Goal: Task Accomplishment & Management: Manage account settings

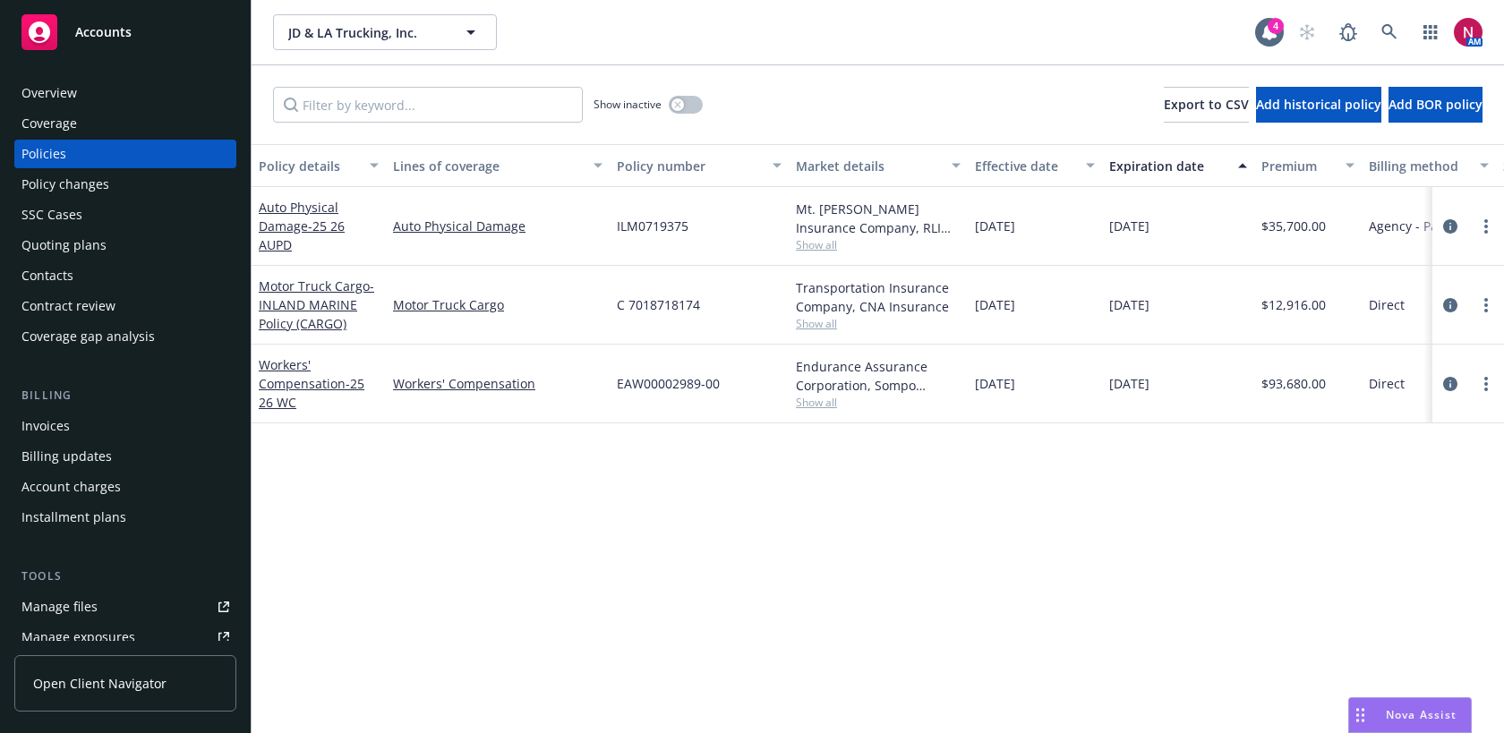
click at [882, 69] on div "Show inactive Export to CSV Add historical policy Add BOR policy" at bounding box center [878, 104] width 1252 height 79
click at [1391, 27] on icon at bounding box center [1388, 31] width 15 height 15
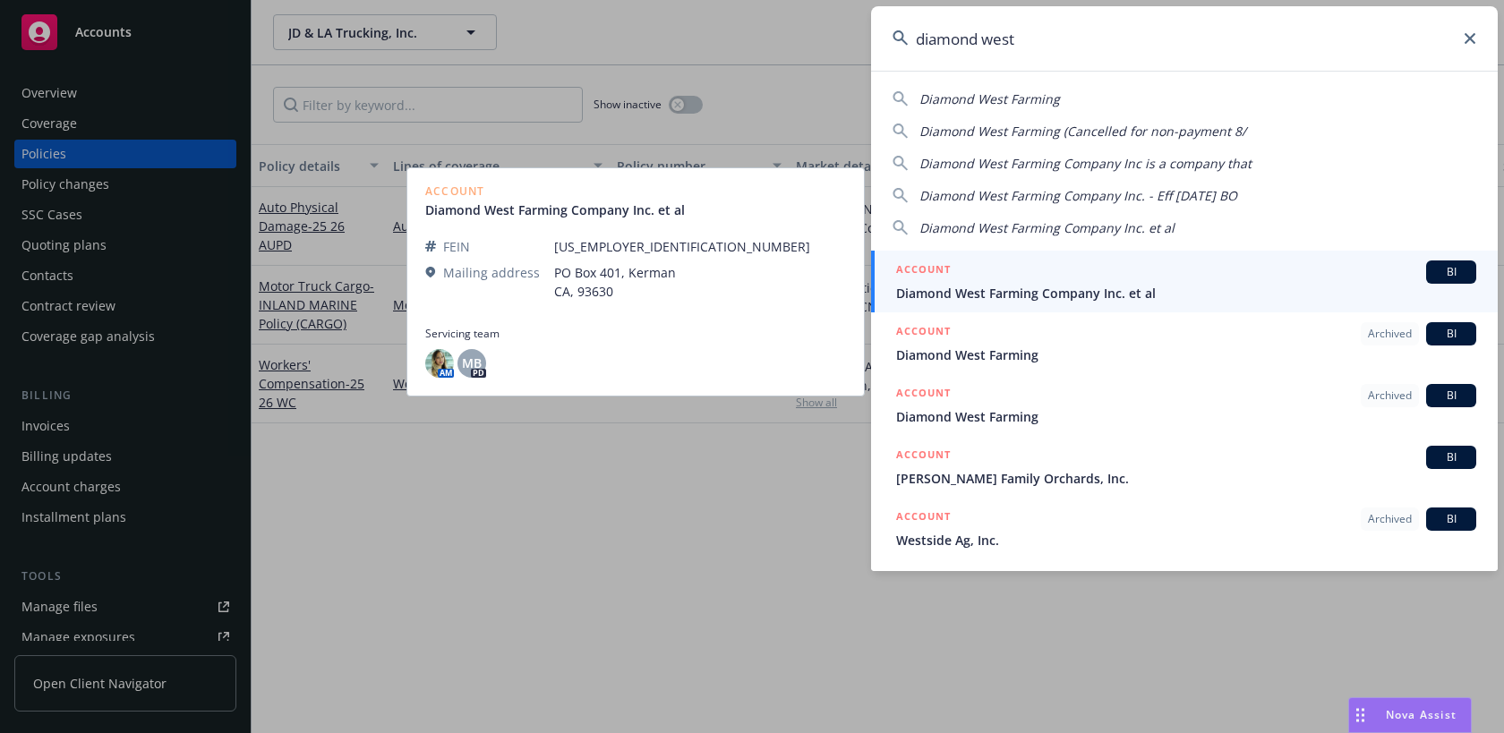
type input "diamond west"
click at [1193, 282] on div "ACCOUNT BI" at bounding box center [1186, 272] width 580 height 23
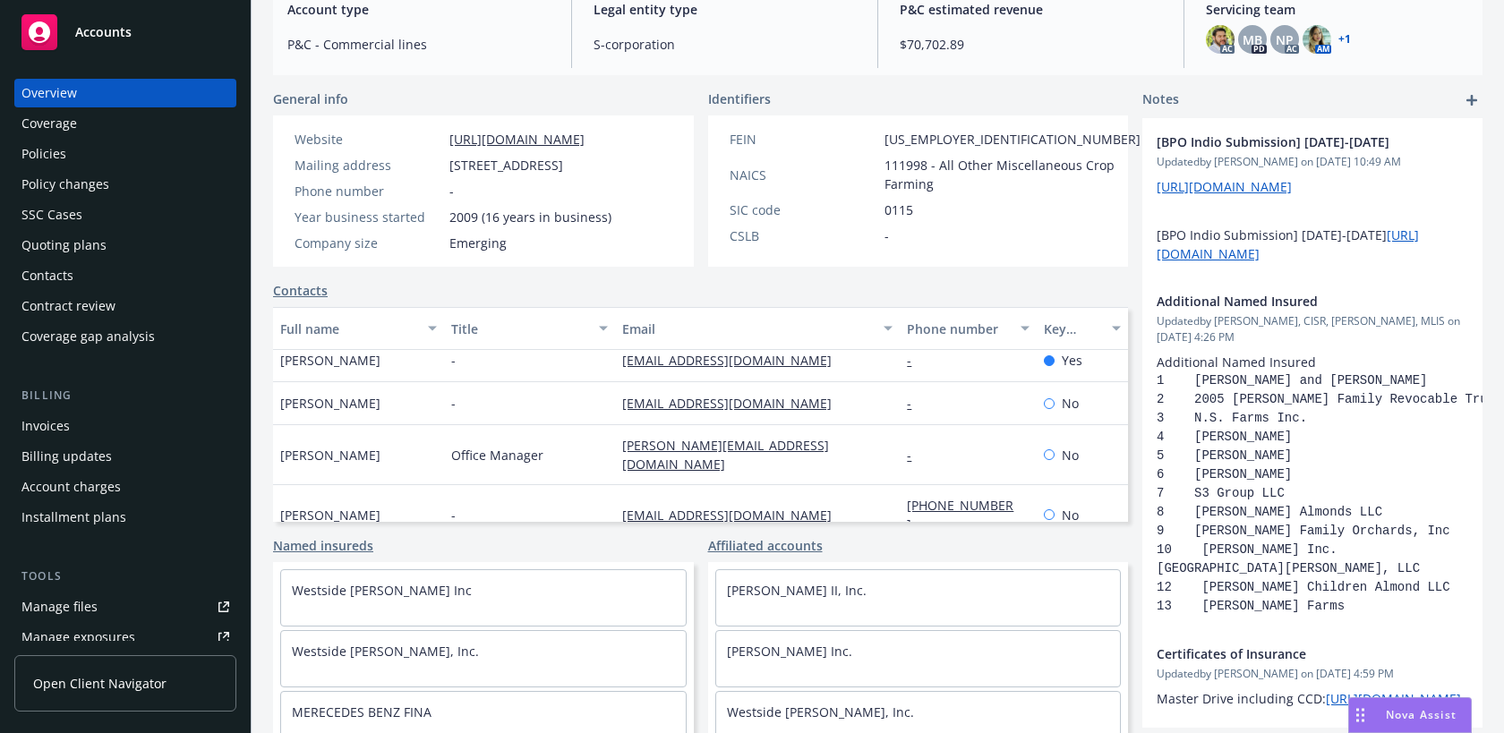
click at [76, 164] on div "Policies" at bounding box center [125, 154] width 208 height 29
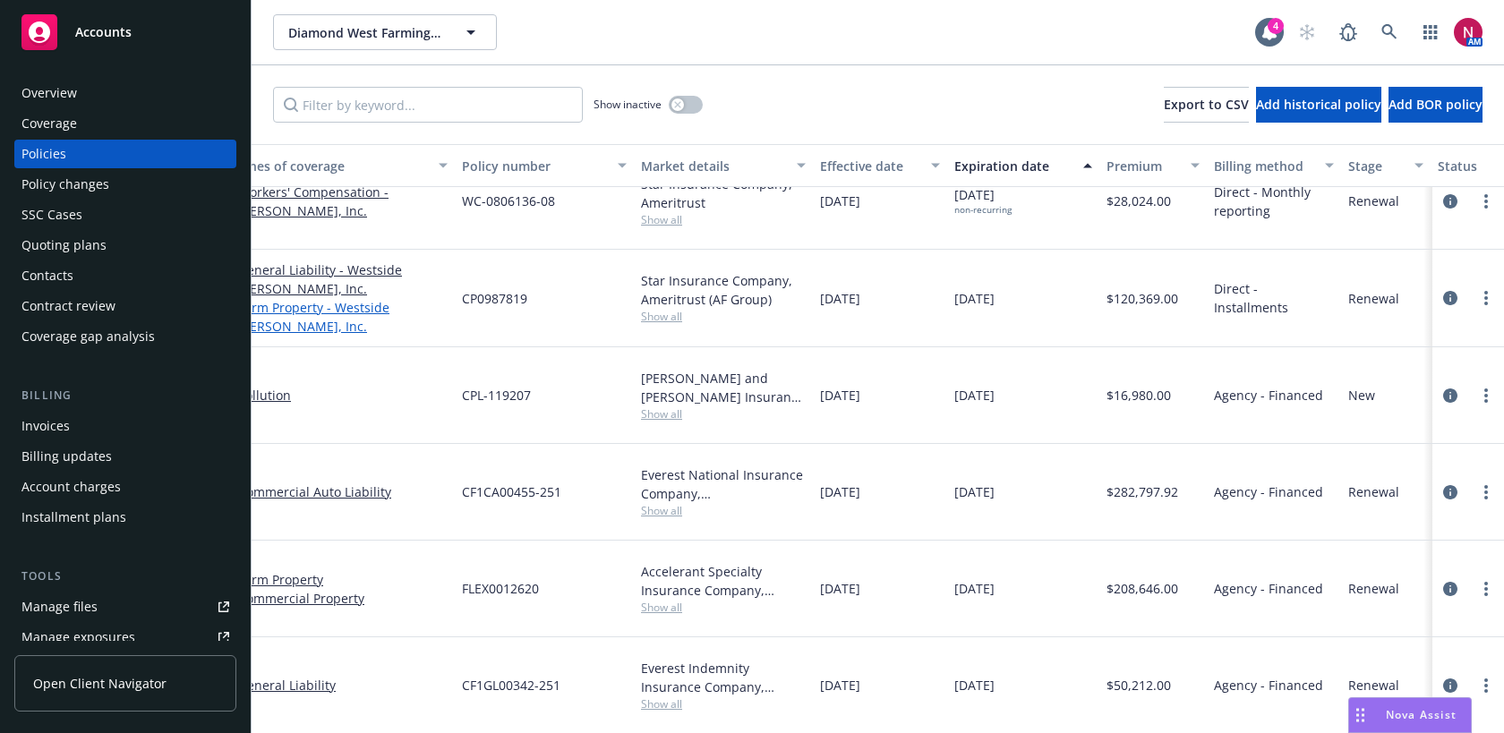
scroll to position [34, 154]
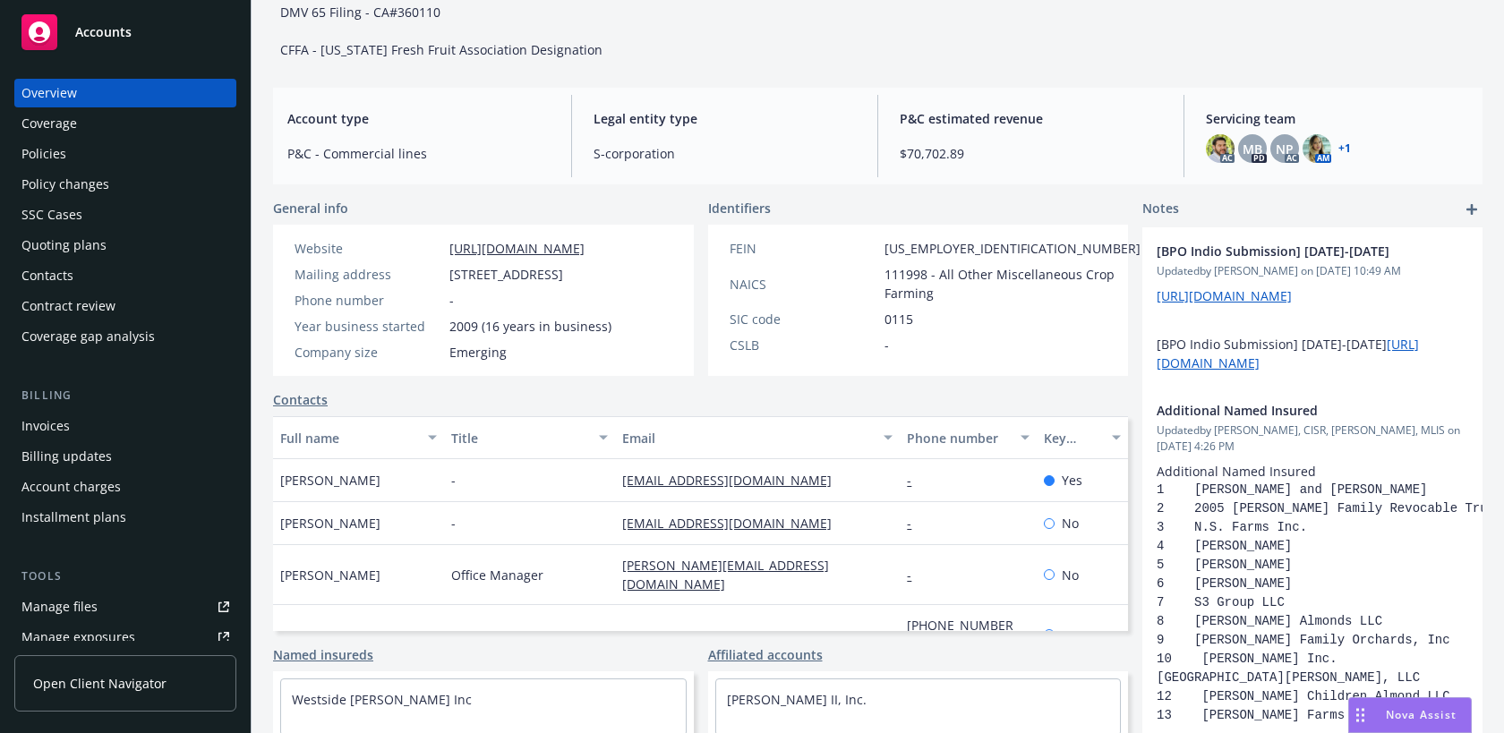
scroll to position [261, 0]
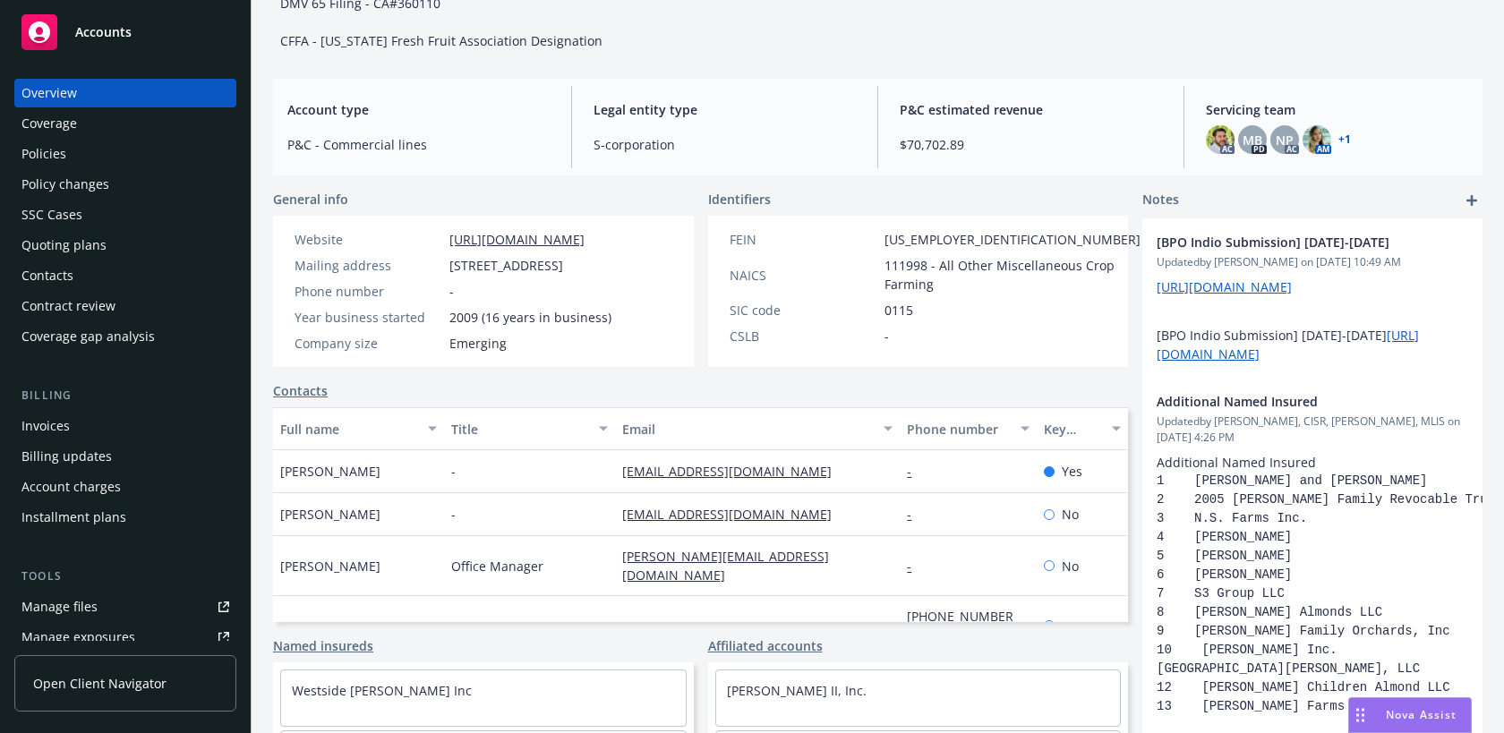
click at [94, 144] on div "Policies" at bounding box center [125, 154] width 208 height 29
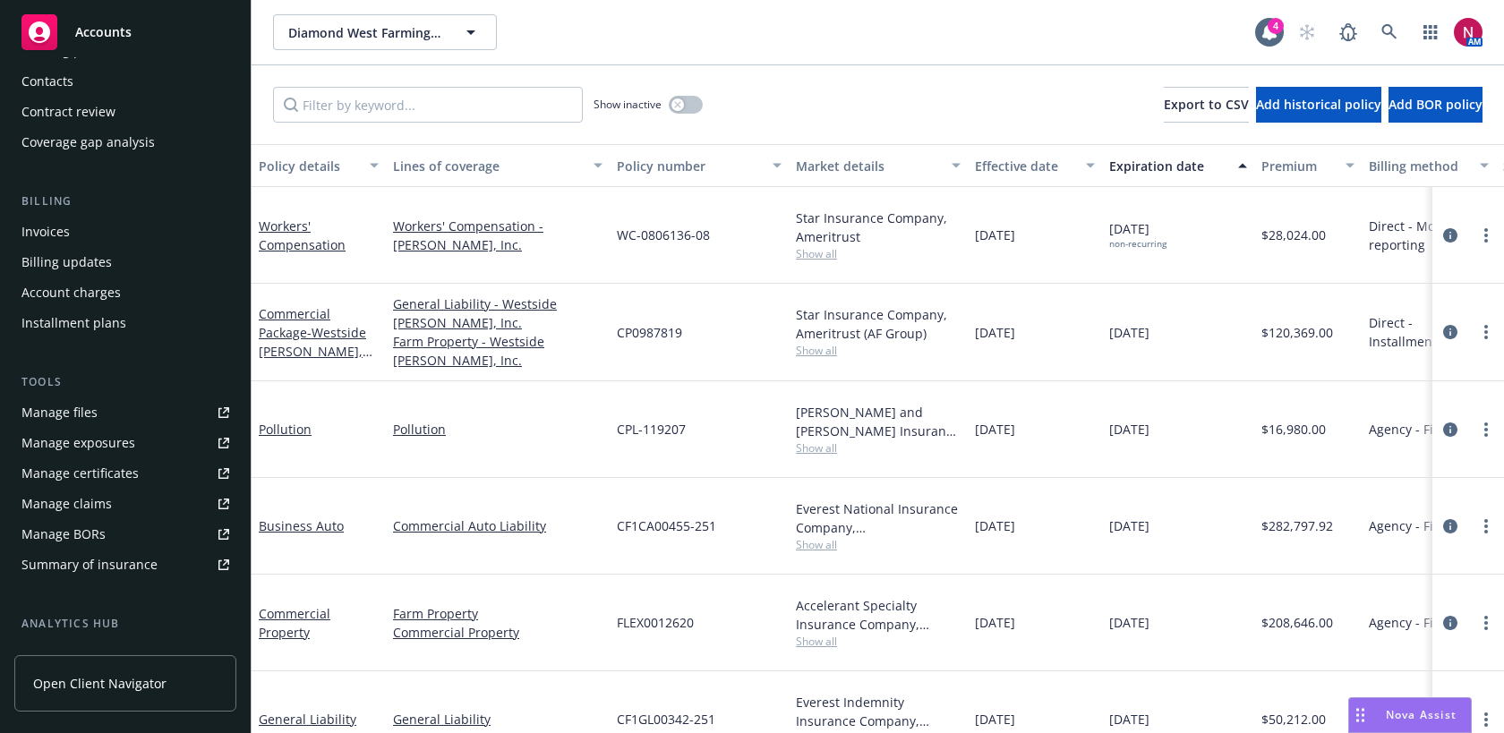
scroll to position [433, 0]
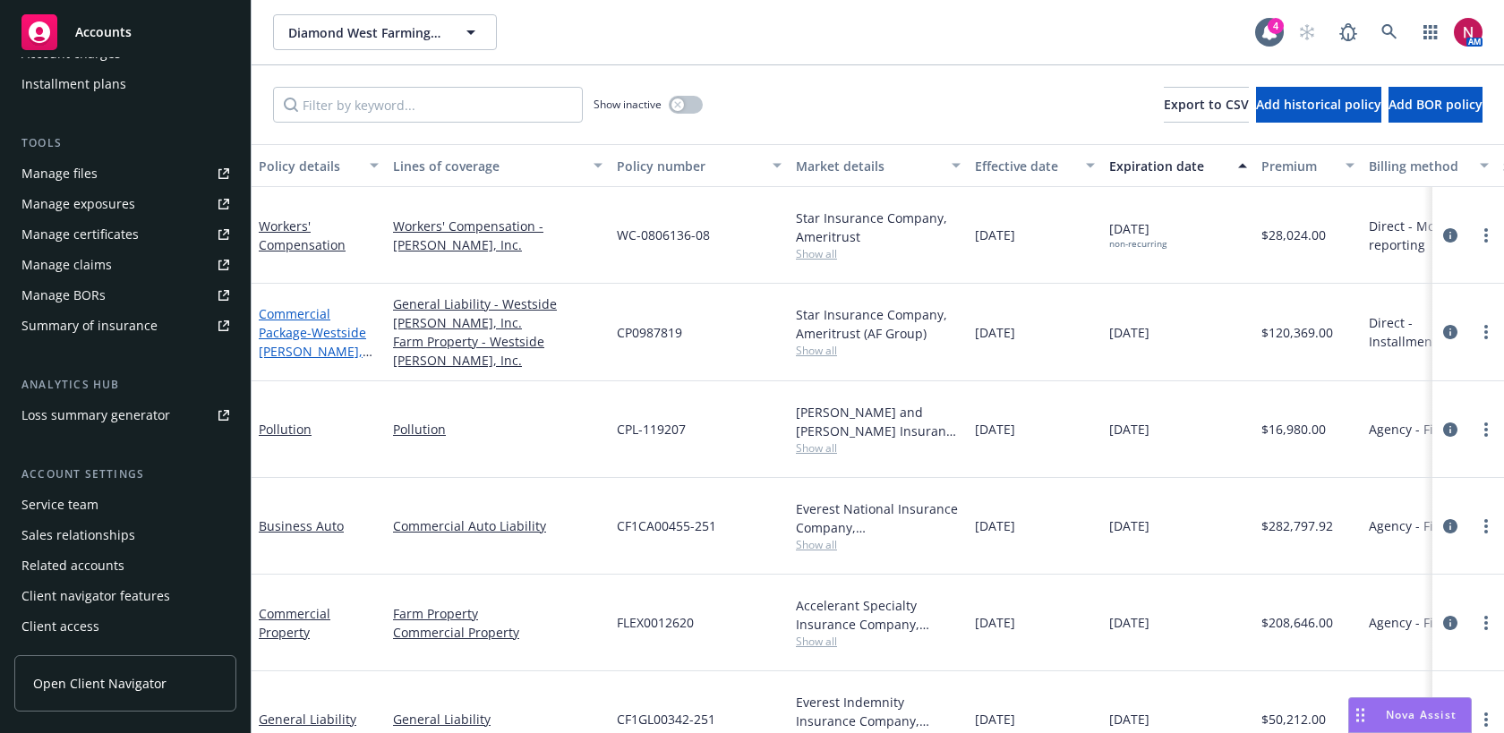
click at [291, 333] on link "Commercial Package - Westside Ag II, Inc." at bounding box center [312, 341] width 107 height 73
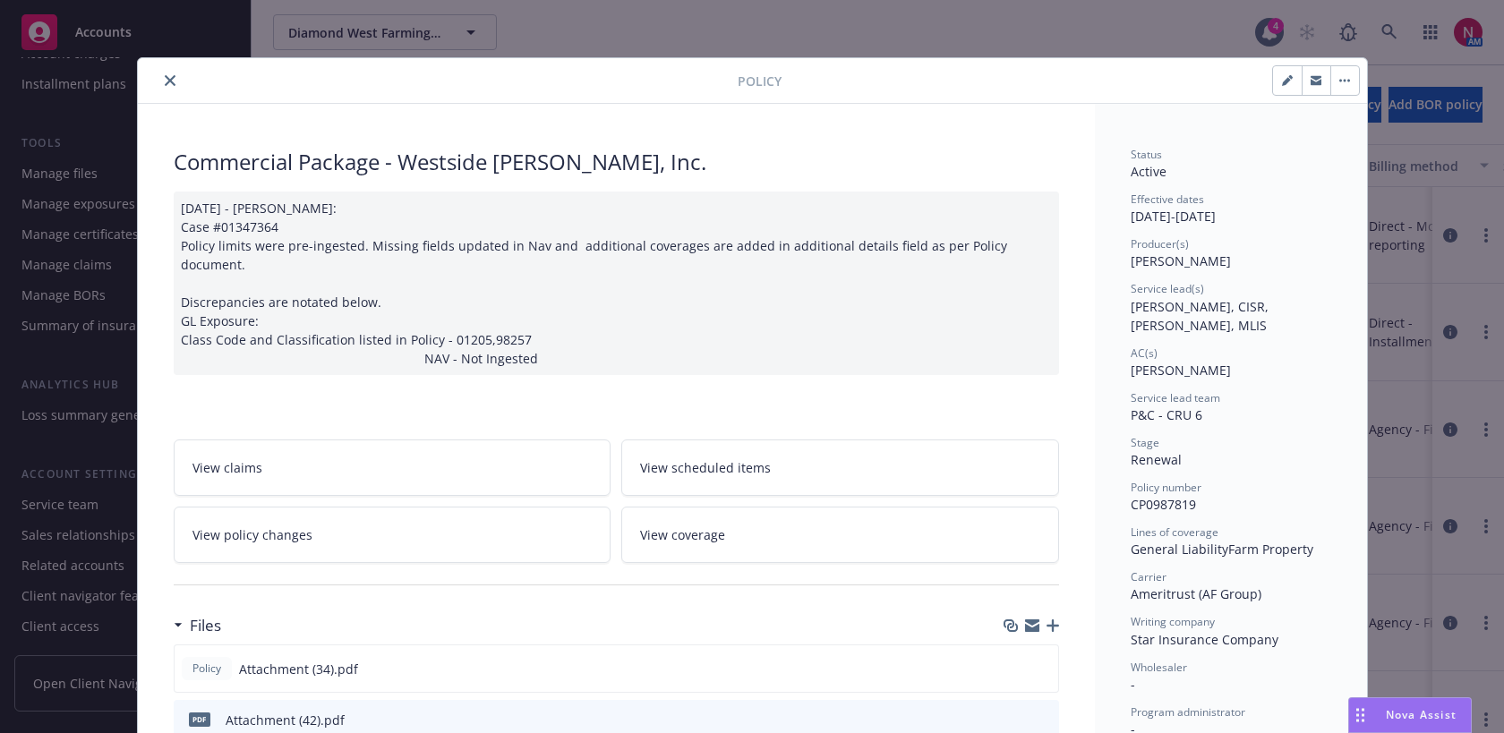
click at [167, 80] on icon "close" at bounding box center [170, 80] width 11 height 11
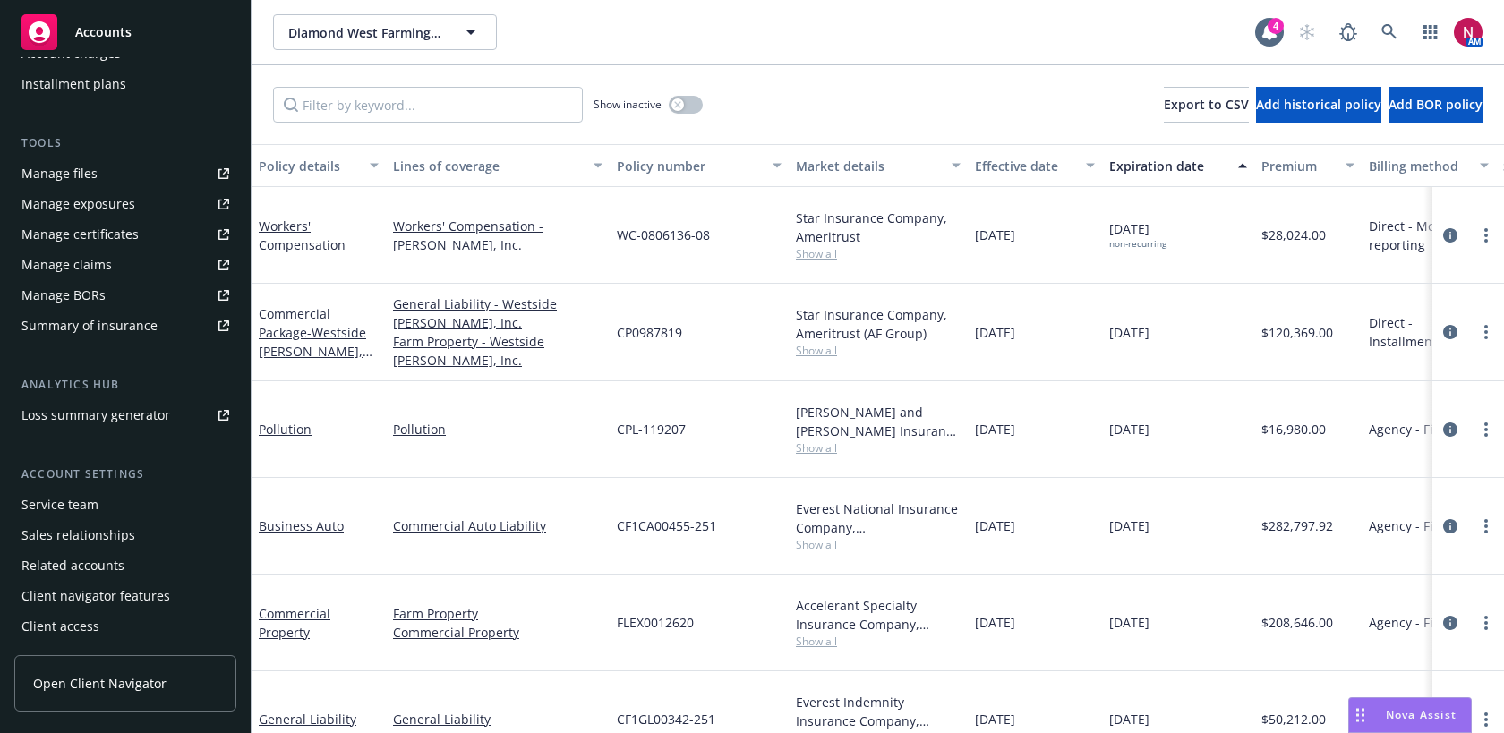
scroll to position [34, 0]
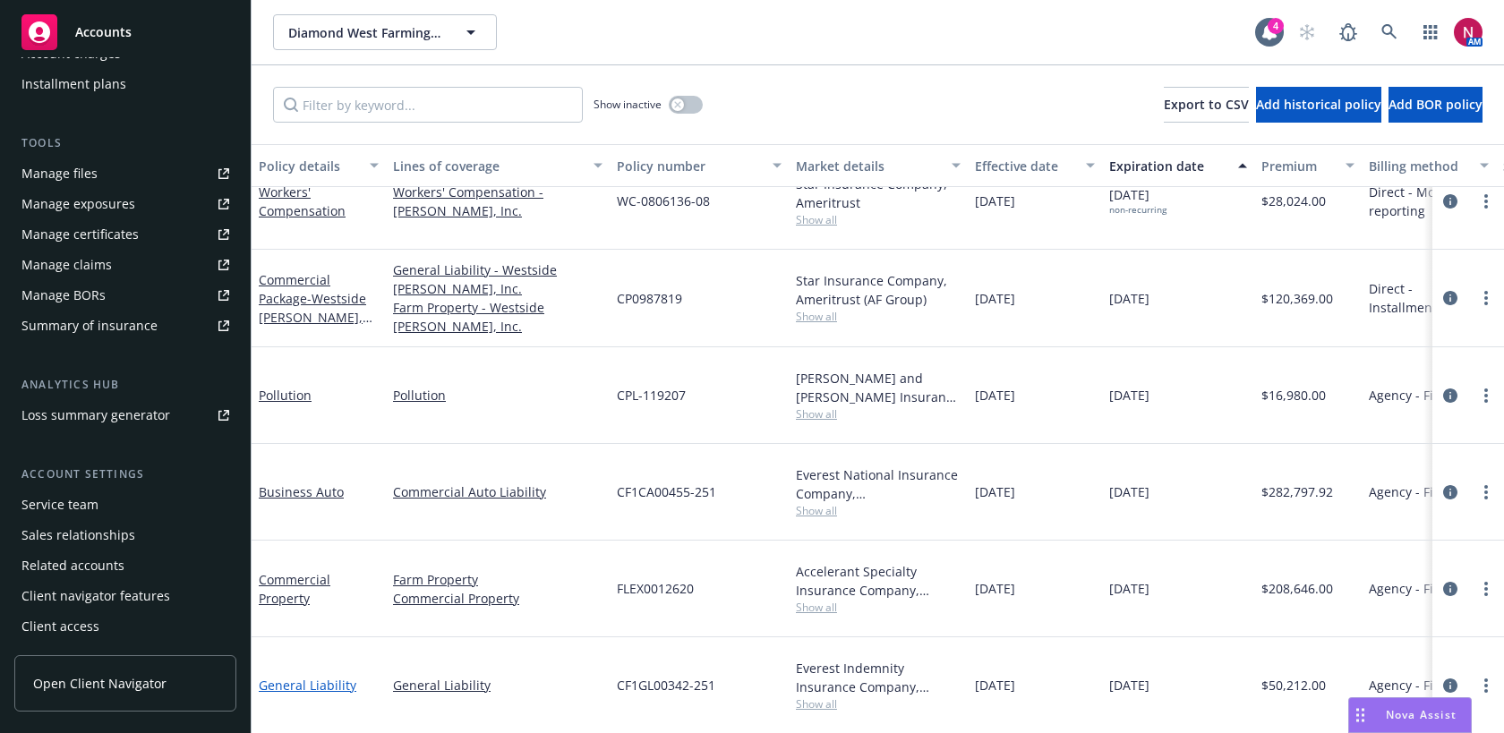
click at [316, 686] on link "General Liability" at bounding box center [308, 685] width 98 height 17
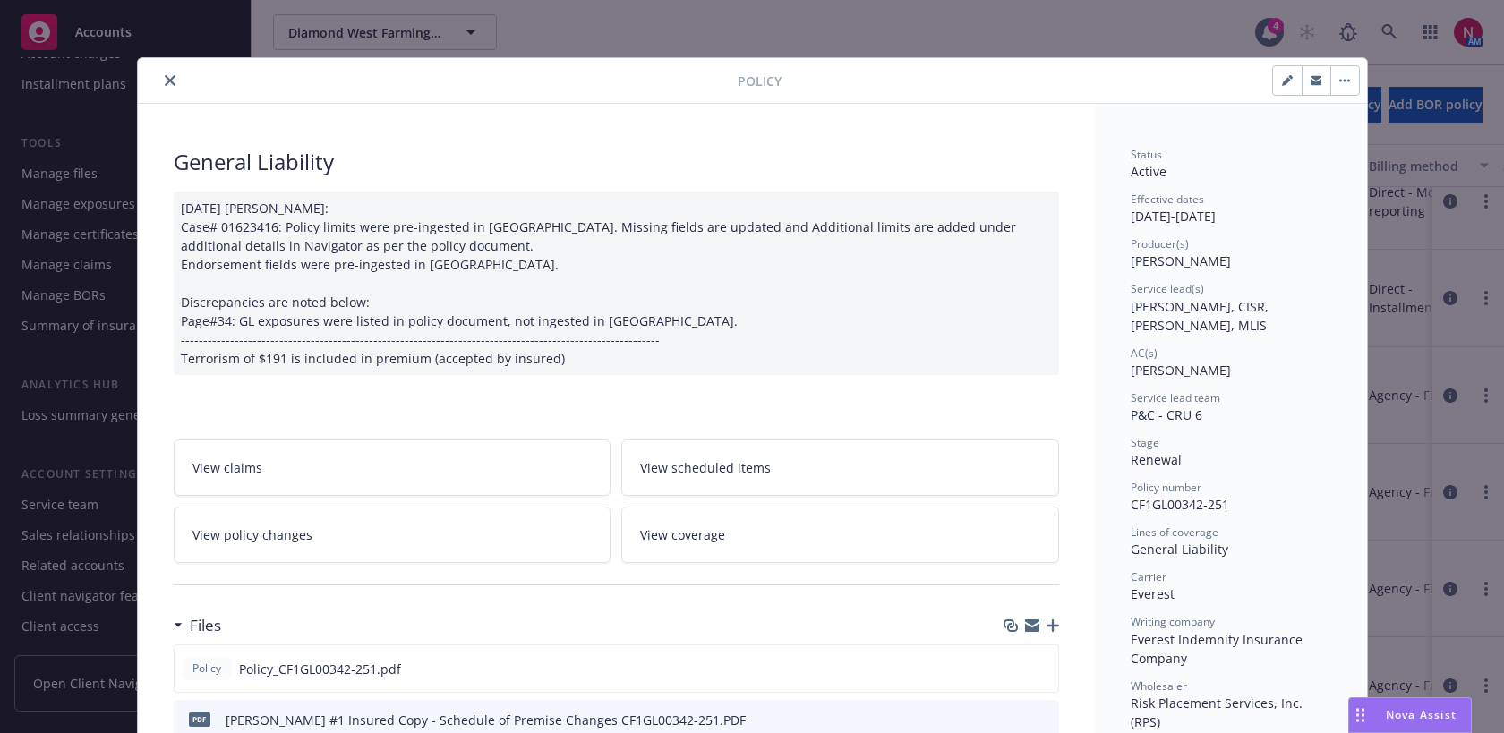
click at [170, 81] on icon "close" at bounding box center [170, 80] width 11 height 11
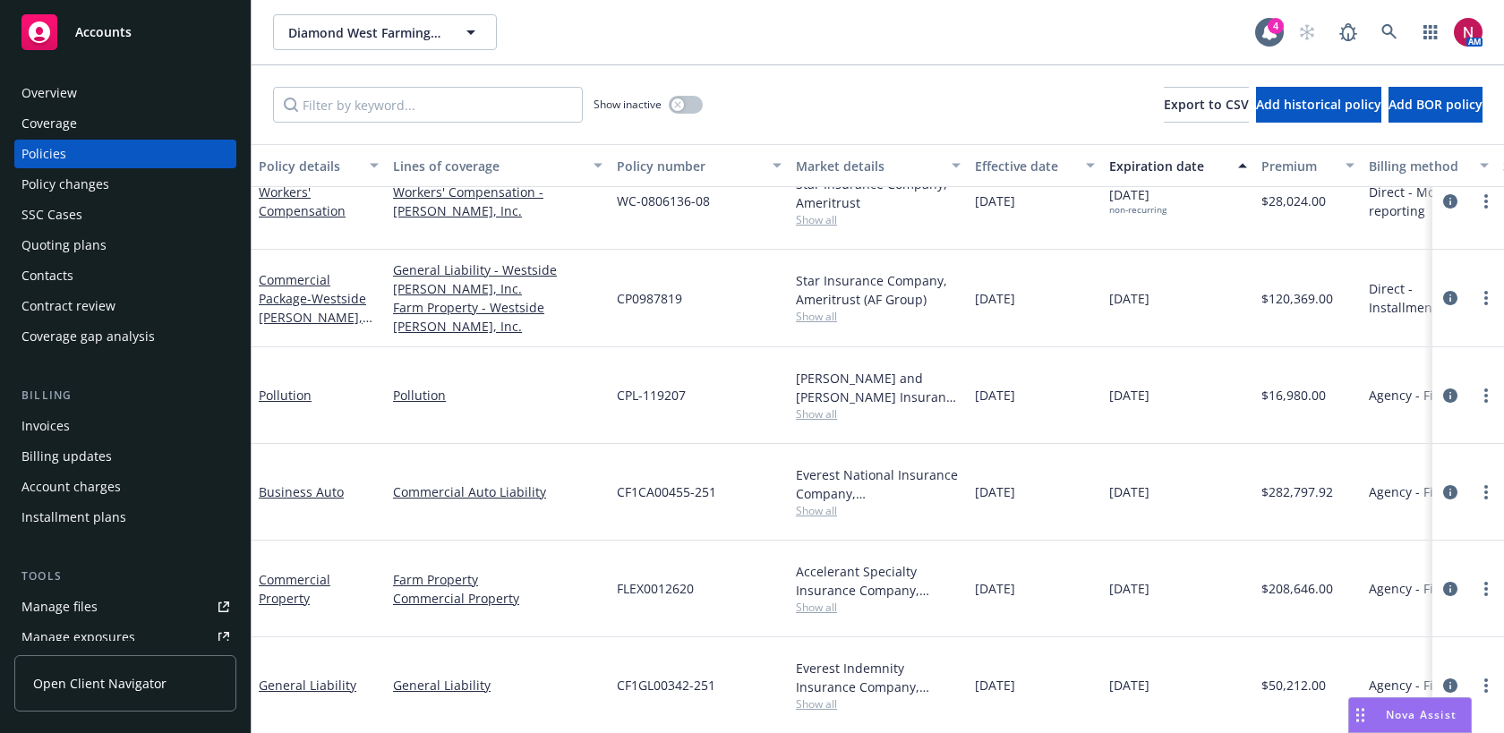
scroll to position [433, 0]
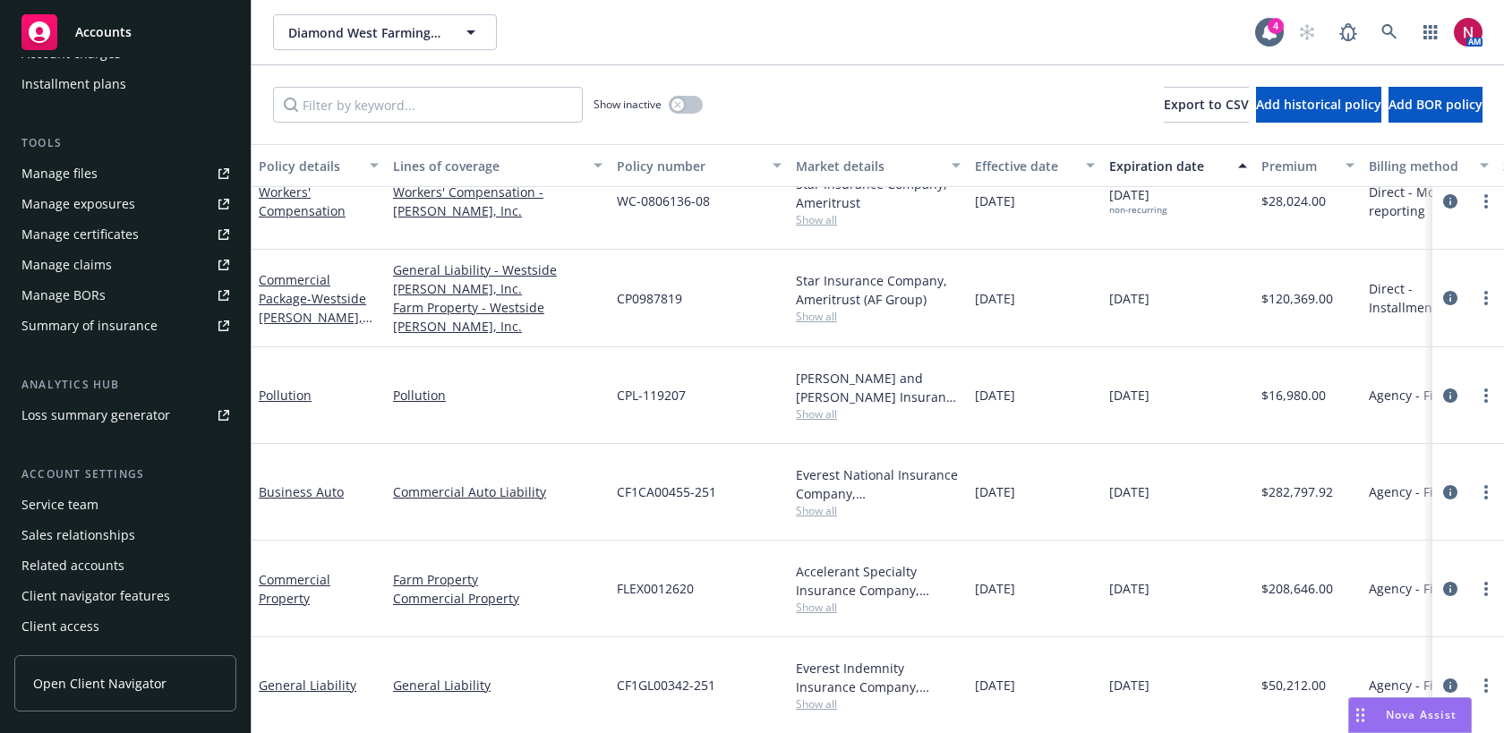
click at [96, 514] on div "Service team" at bounding box center [125, 505] width 208 height 29
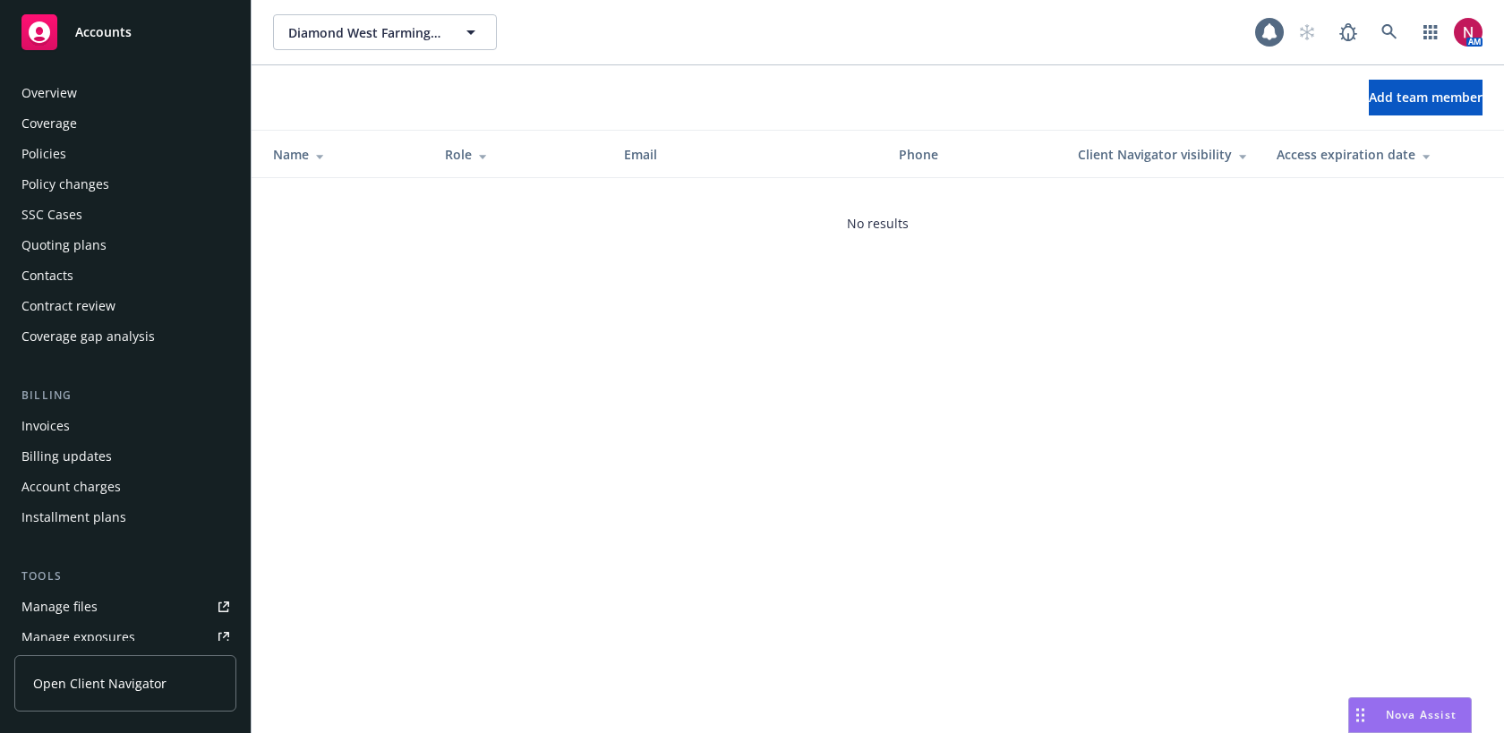
scroll to position [433, 0]
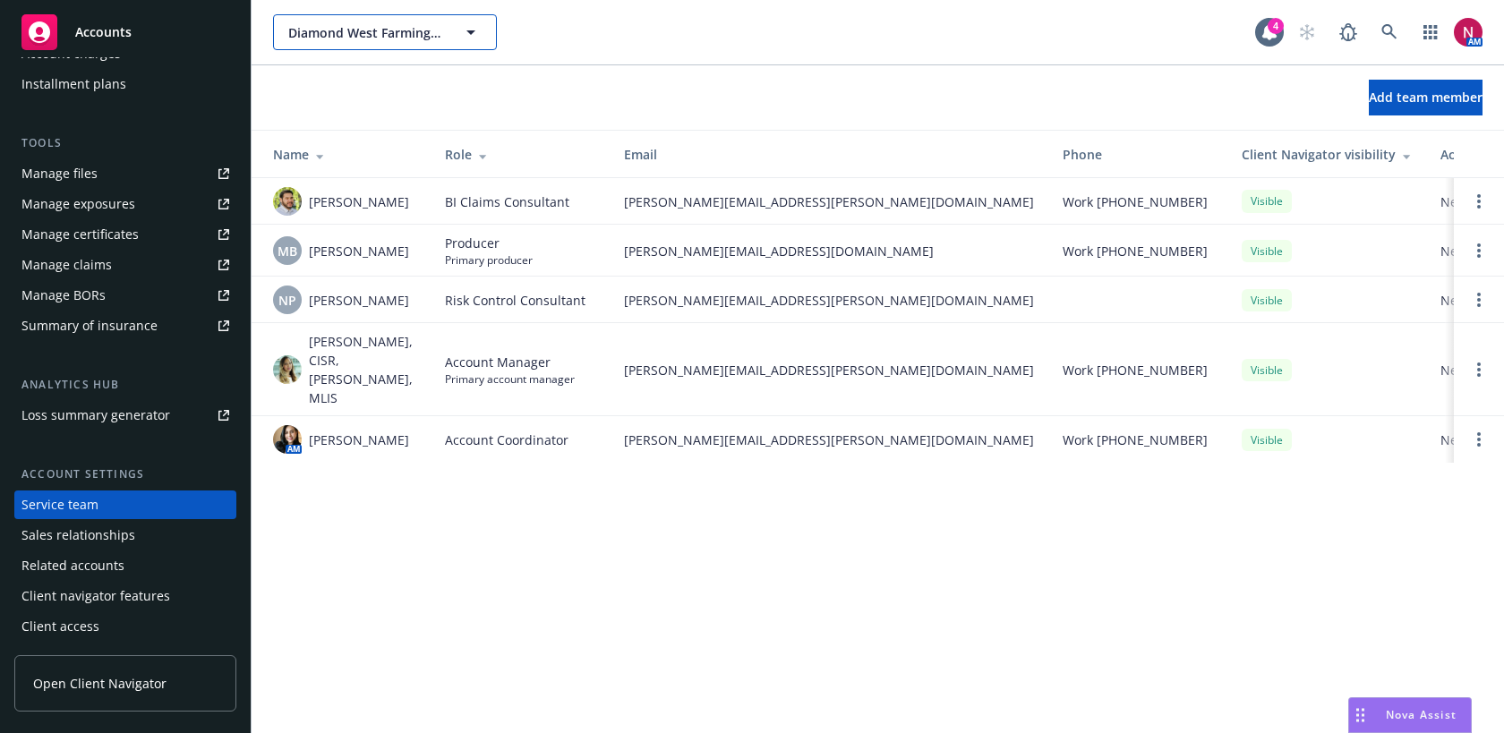
click at [462, 34] on icon "button" at bounding box center [470, 31] width 21 height 21
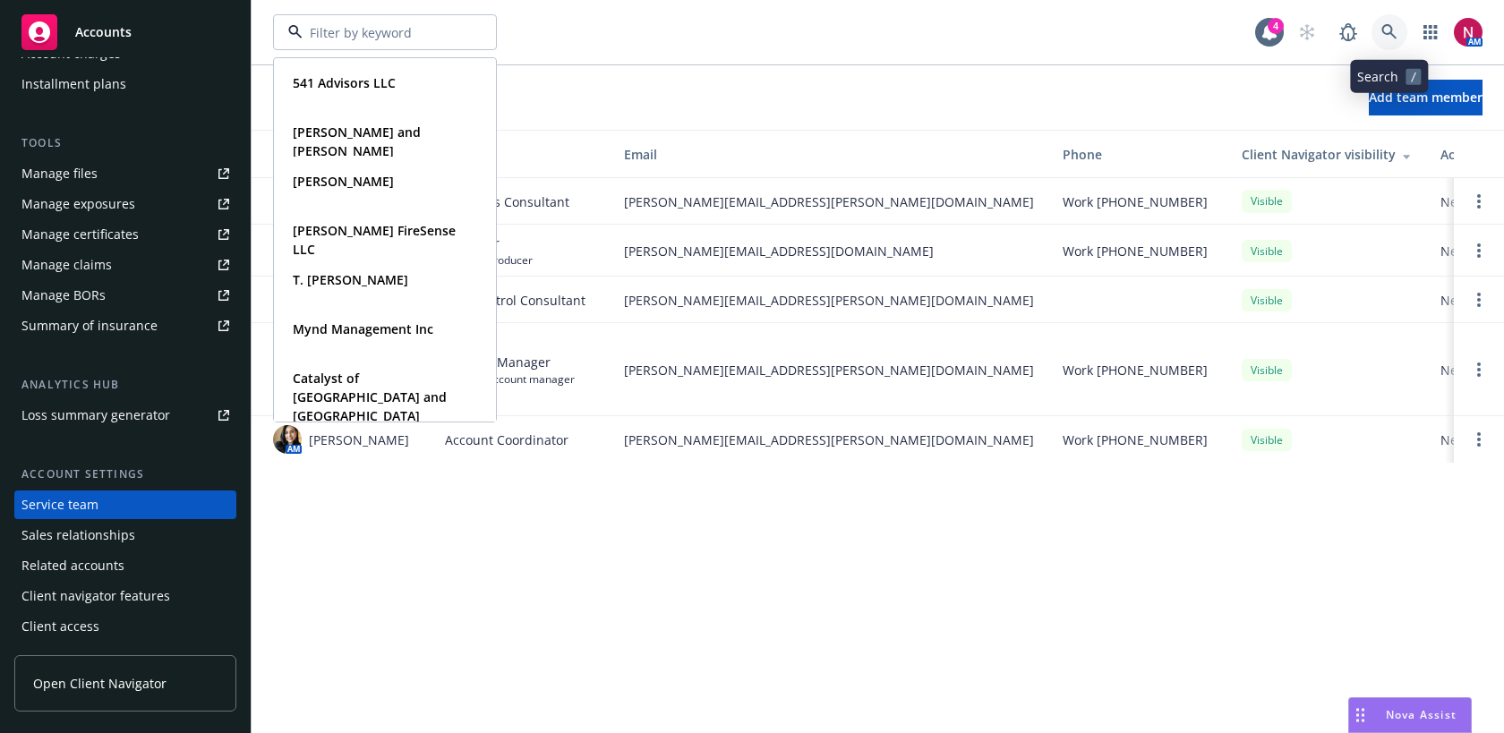
click at [1391, 31] on icon at bounding box center [1388, 31] width 15 height 15
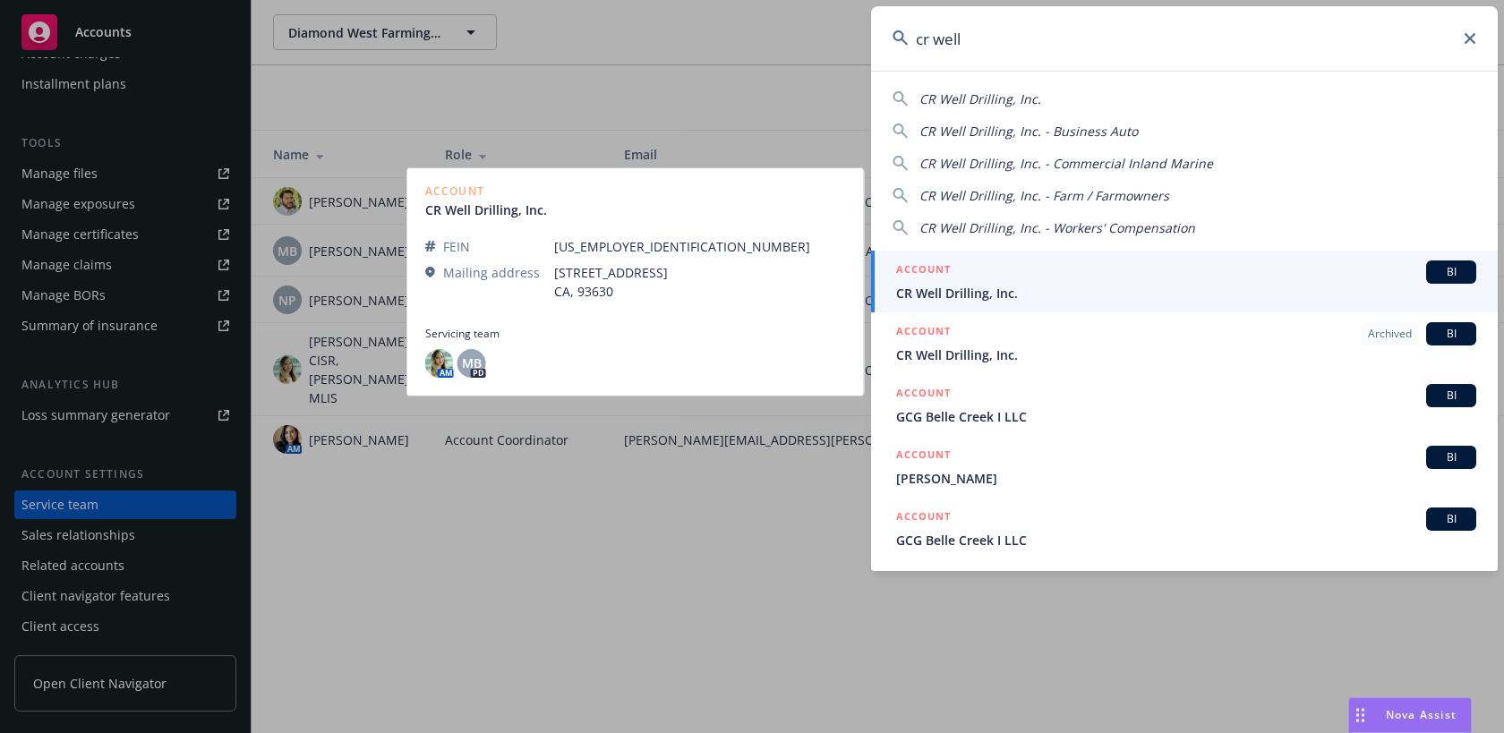
type input "cr well"
click at [1151, 284] on span "CR Well Drilling, Inc." at bounding box center [1186, 293] width 580 height 19
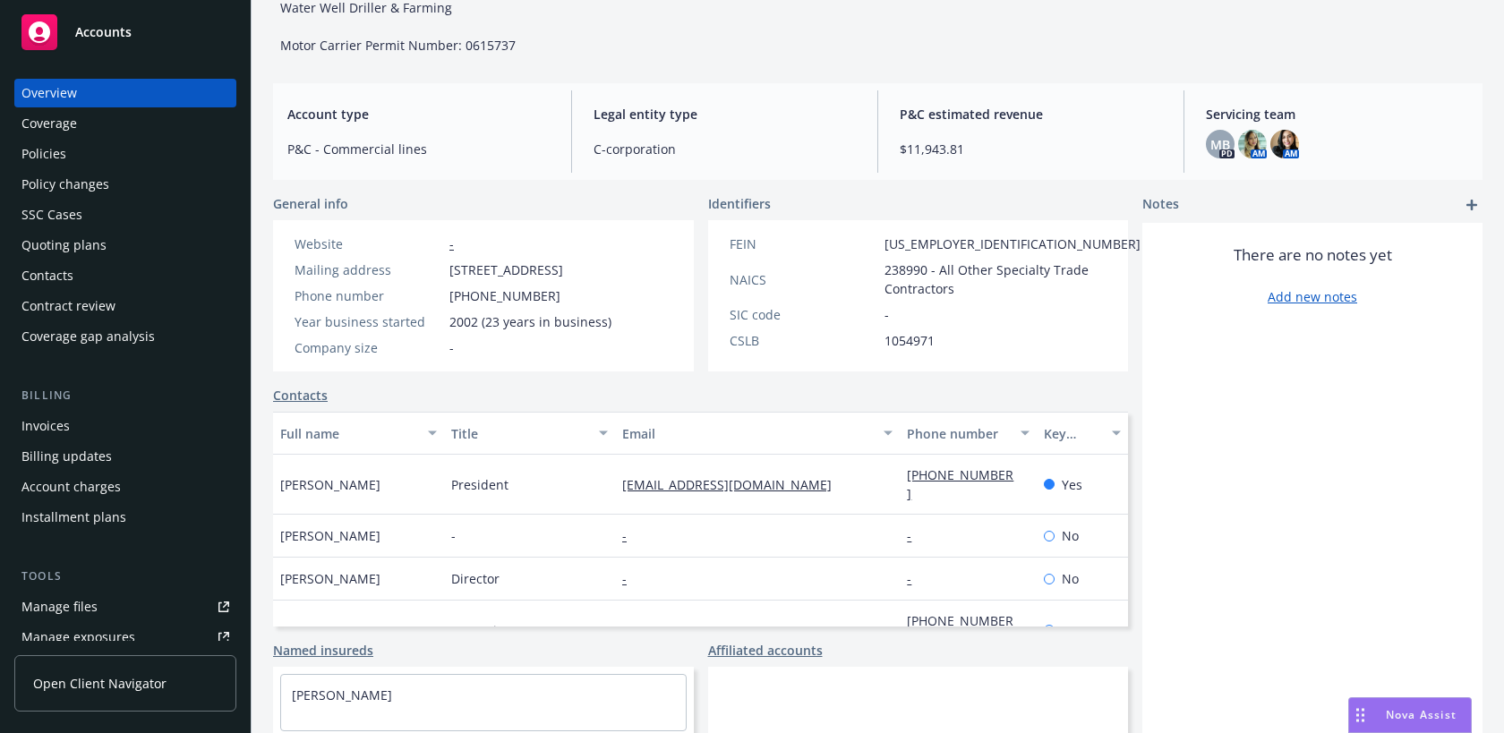
scroll to position [286, 0]
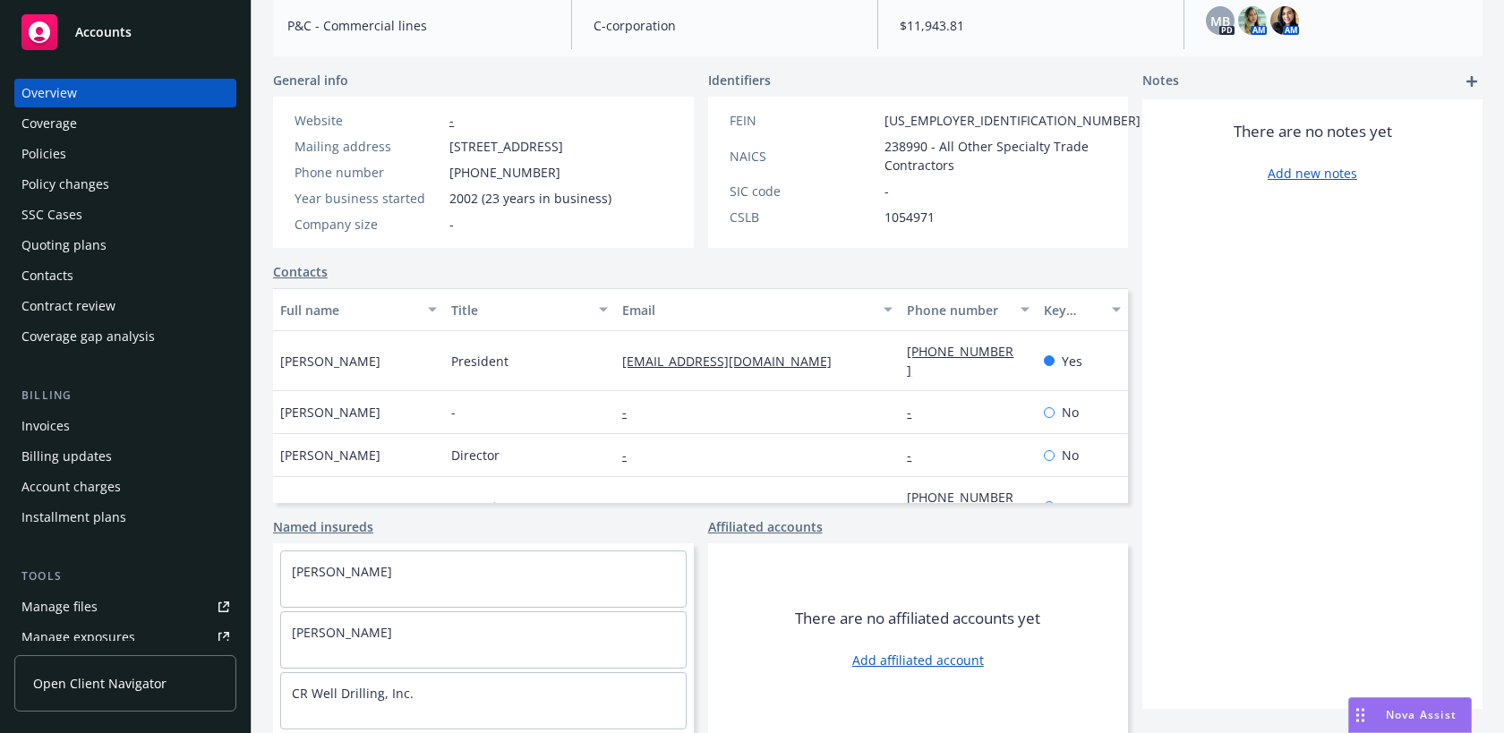
click at [123, 145] on div "Policies" at bounding box center [125, 154] width 208 height 29
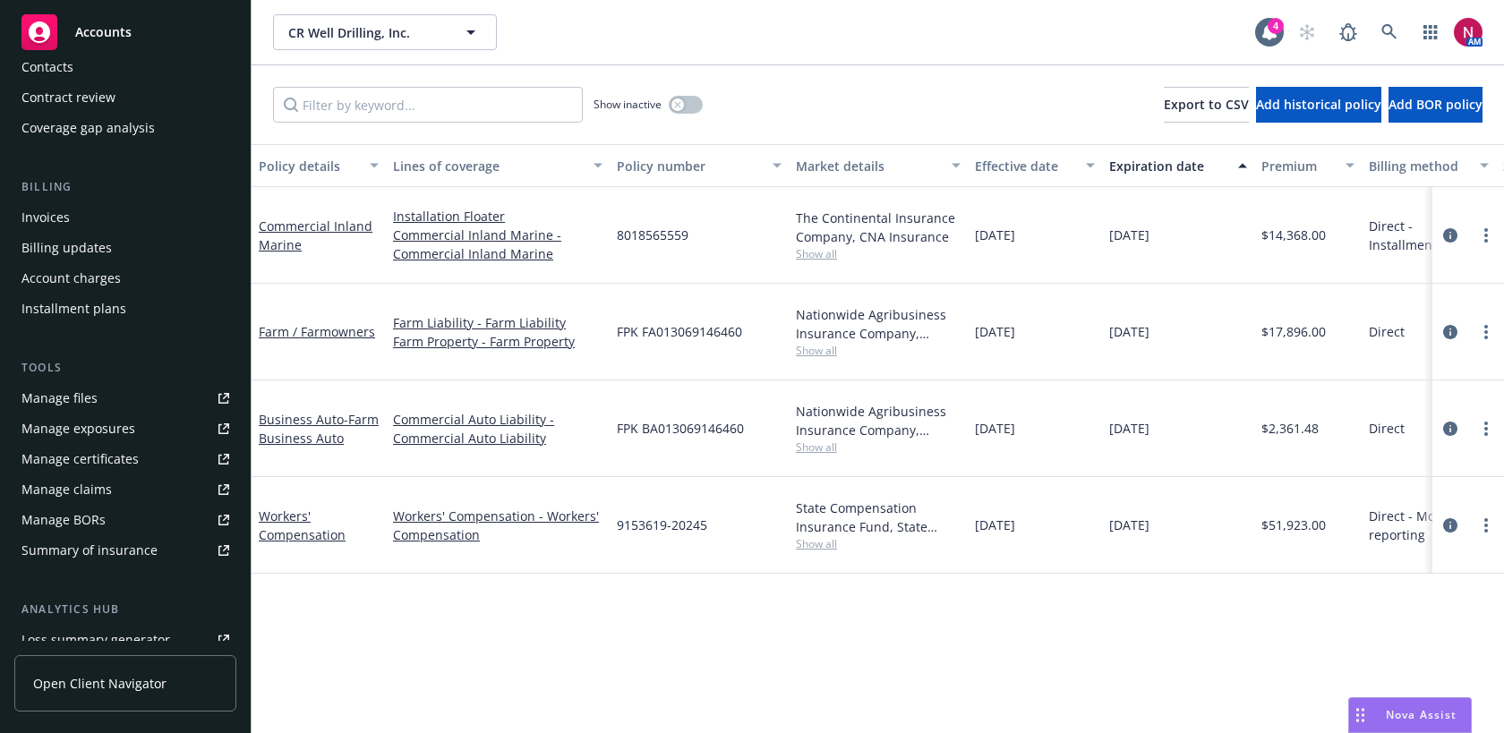
scroll to position [400, 0]
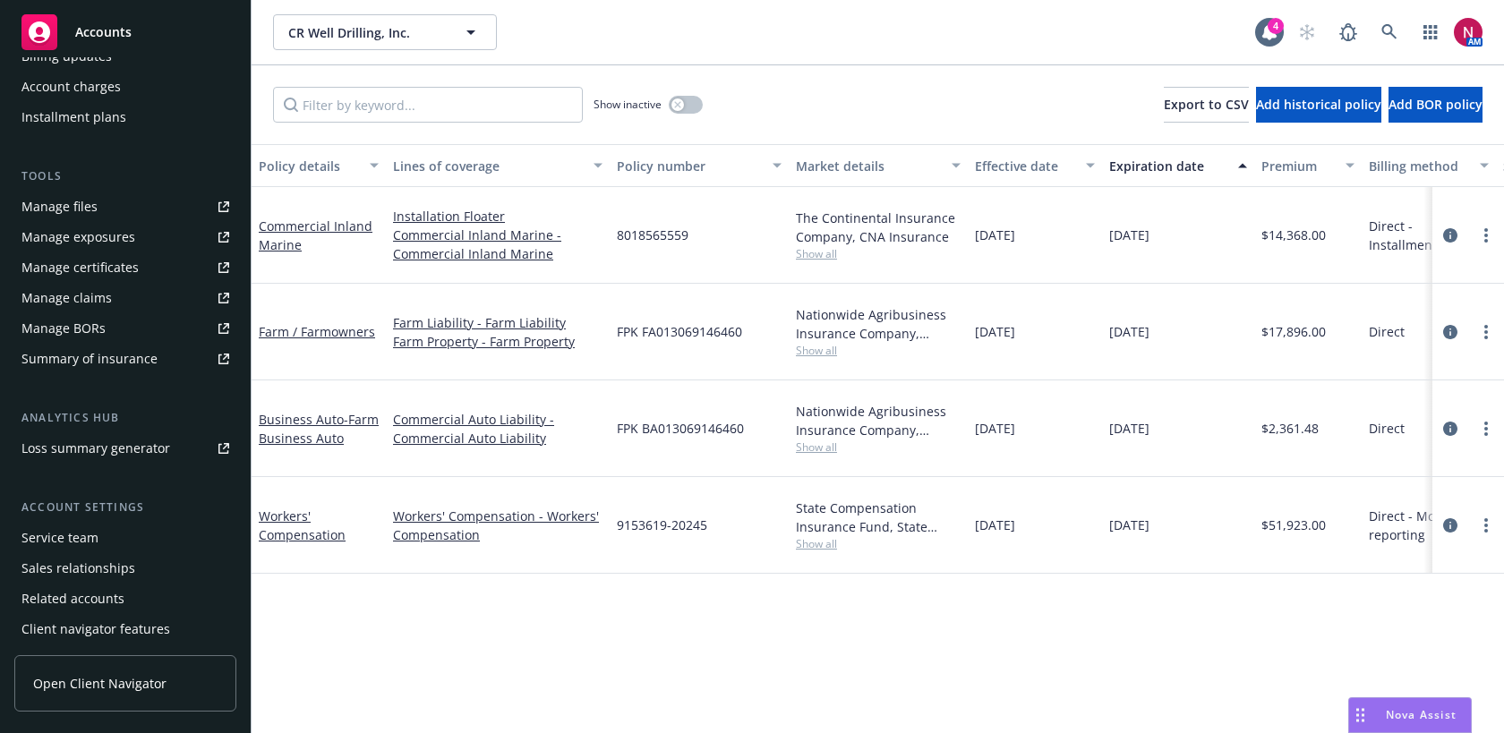
click at [124, 537] on div "Service team" at bounding box center [125, 538] width 208 height 29
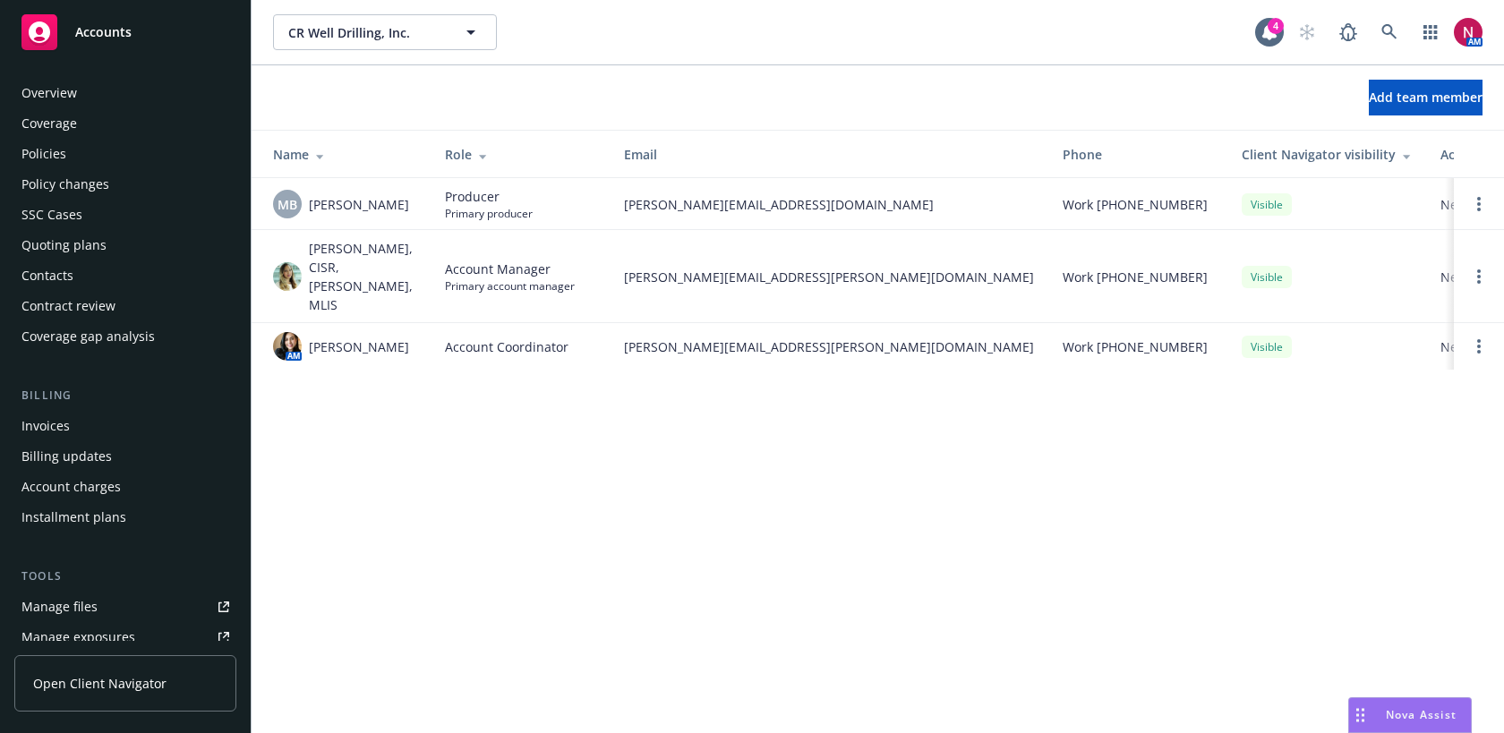
scroll to position [4, 0]
click at [85, 152] on div "Policies" at bounding box center [125, 149] width 208 height 29
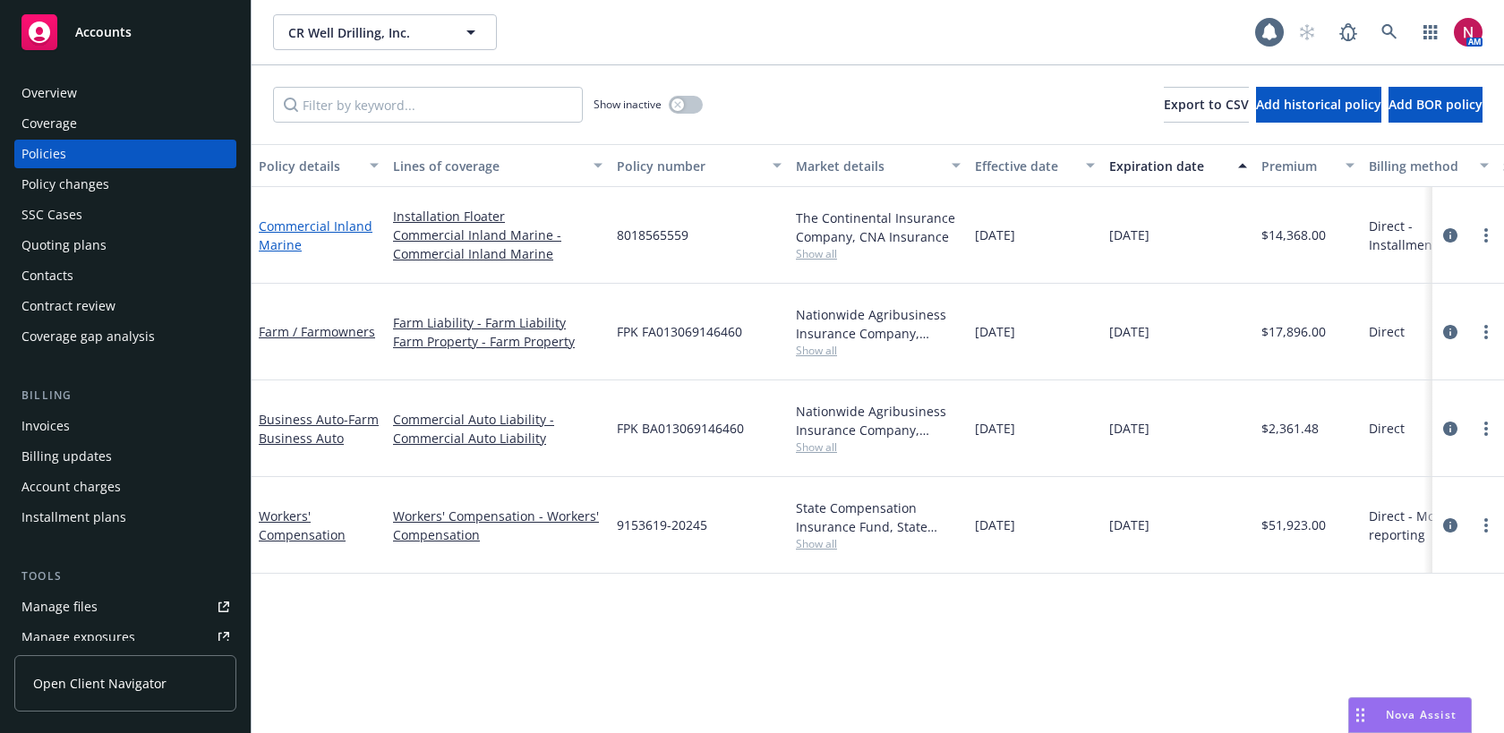
click at [326, 224] on link "Commercial Inland Marine" at bounding box center [316, 236] width 114 height 36
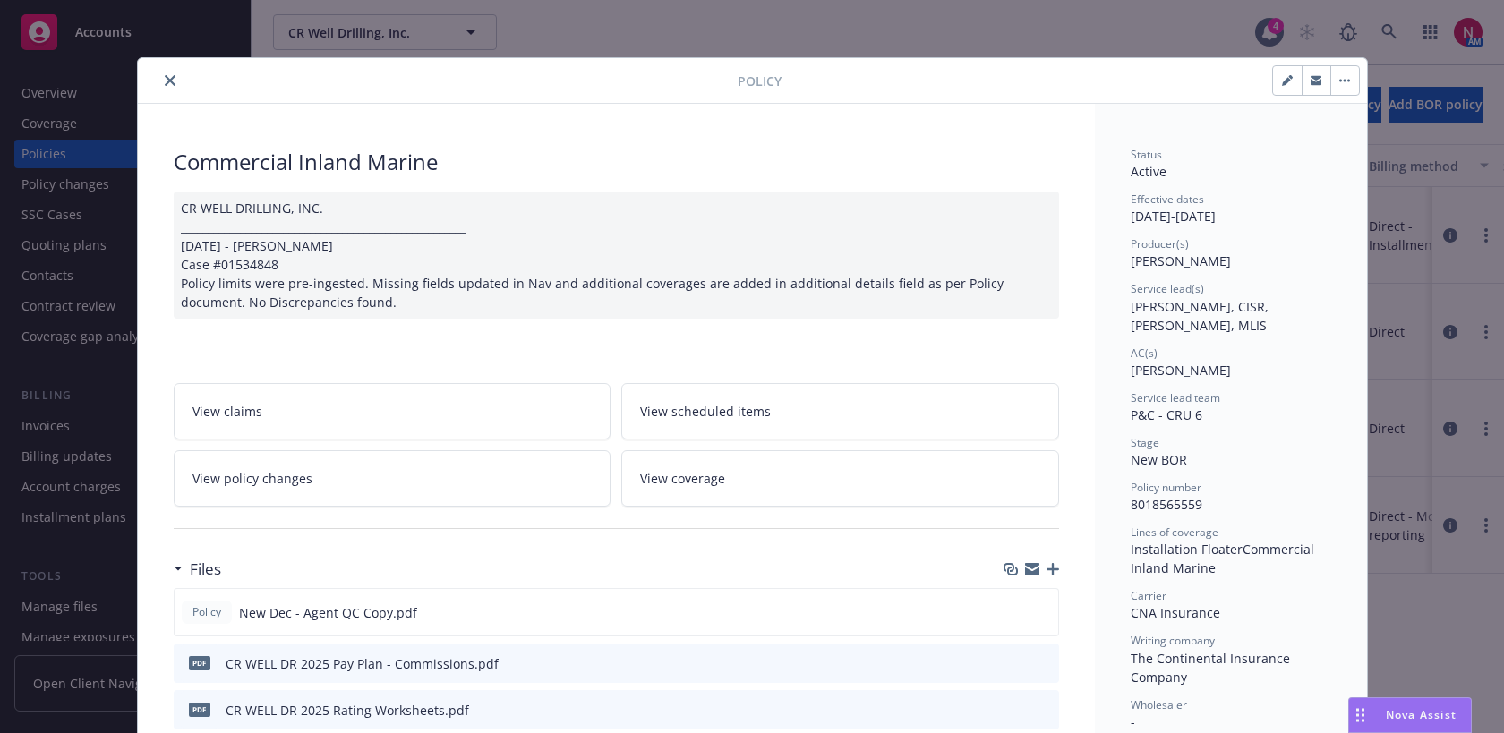
click at [172, 85] on icon "close" at bounding box center [170, 80] width 11 height 11
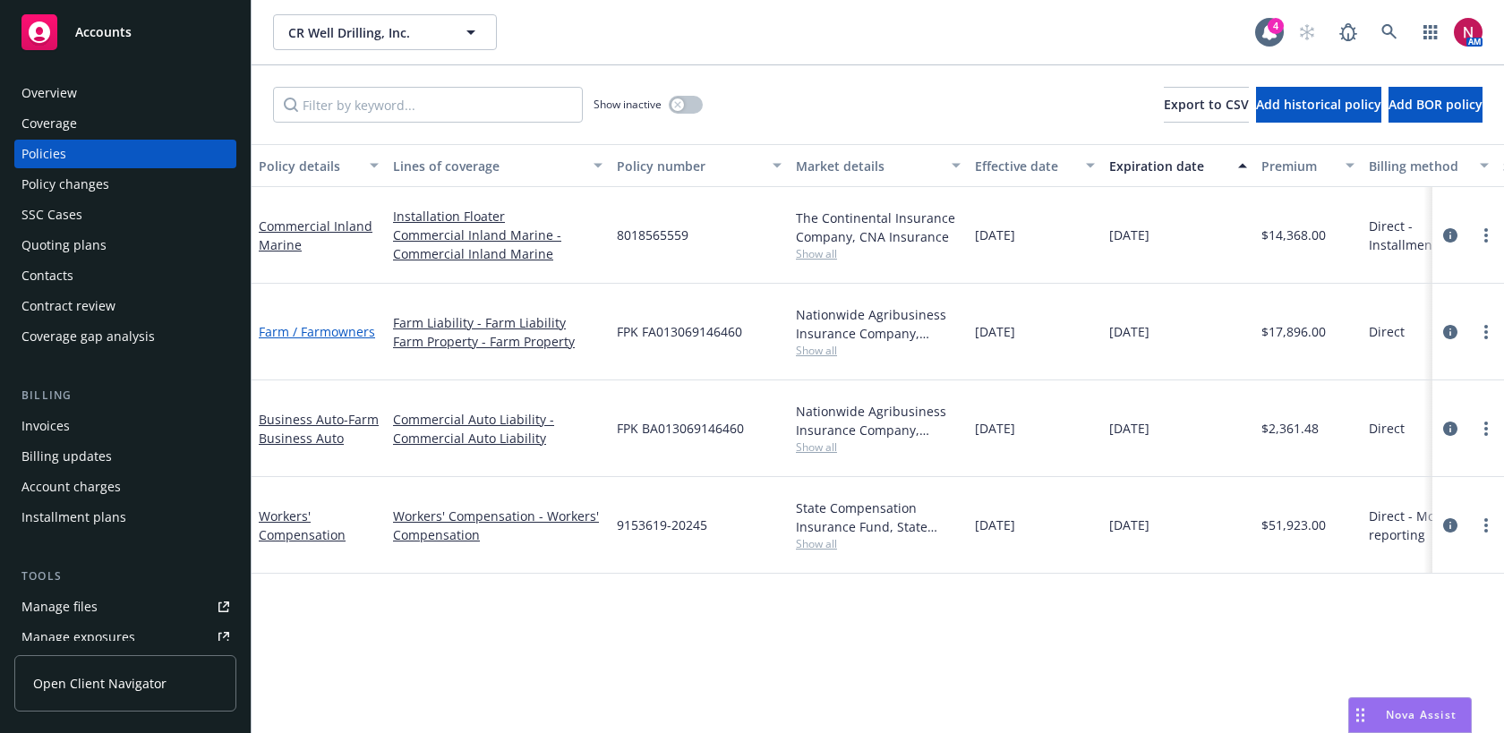
click at [300, 334] on link "Farm / Farmowners" at bounding box center [317, 331] width 116 height 17
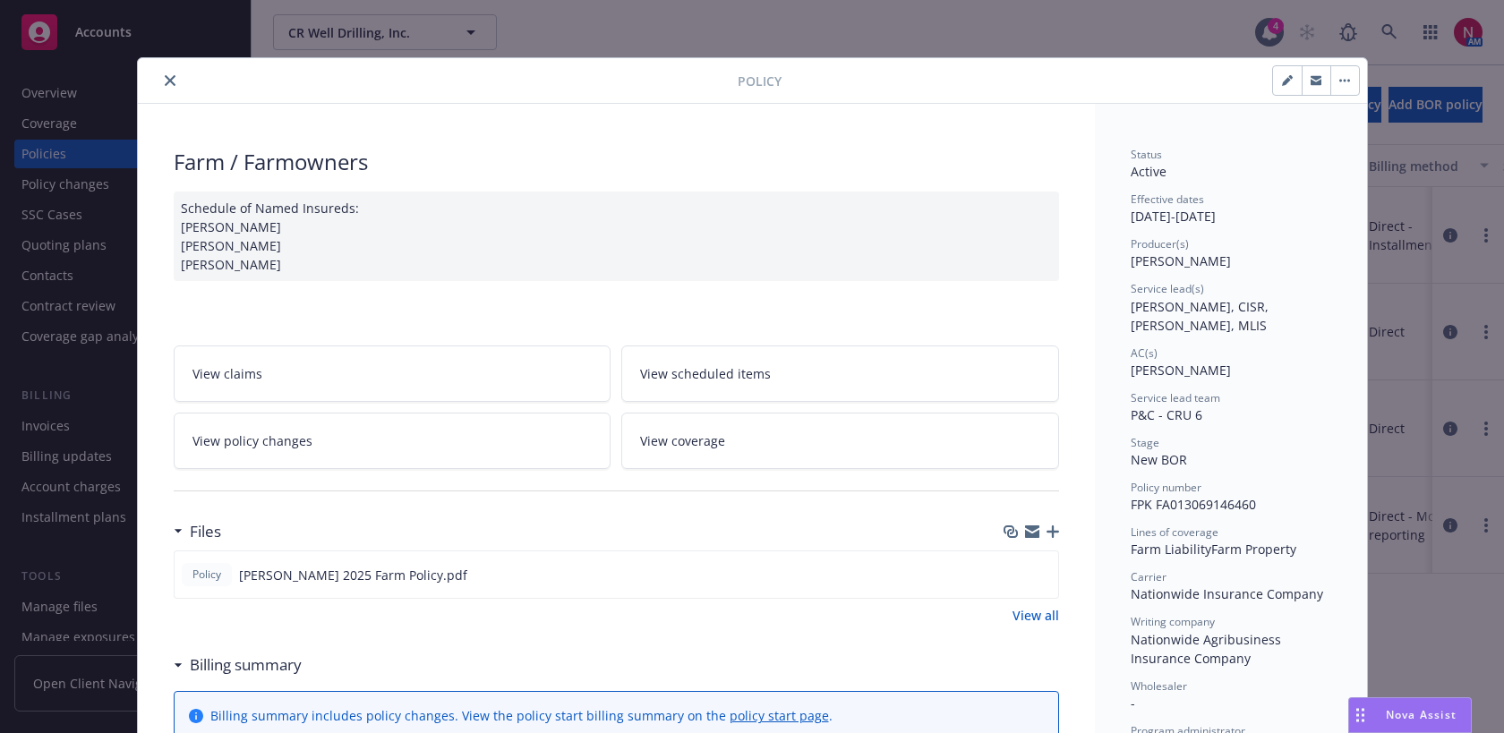
click at [168, 76] on icon "close" at bounding box center [170, 80] width 11 height 11
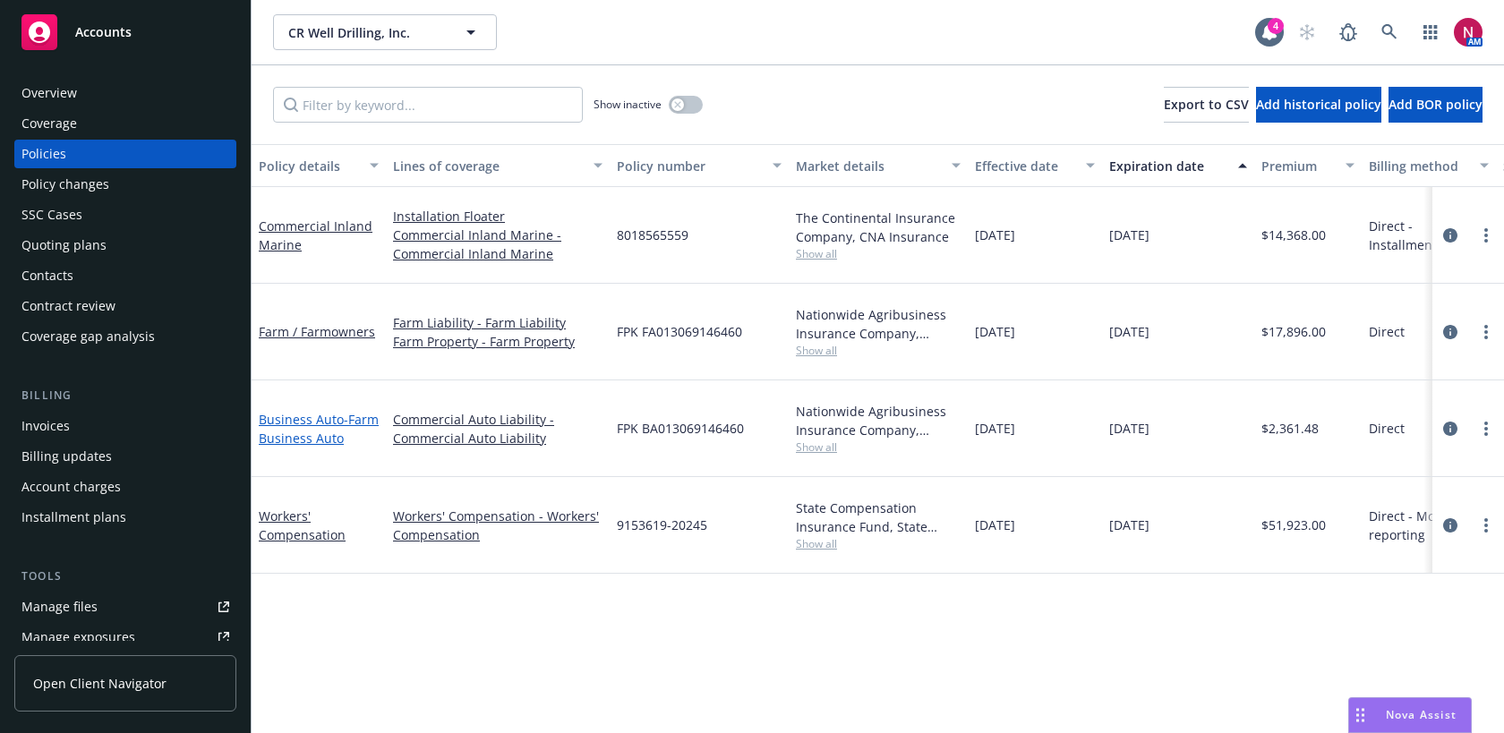
click at [316, 429] on span "- Farm Business Auto" at bounding box center [319, 429] width 120 height 36
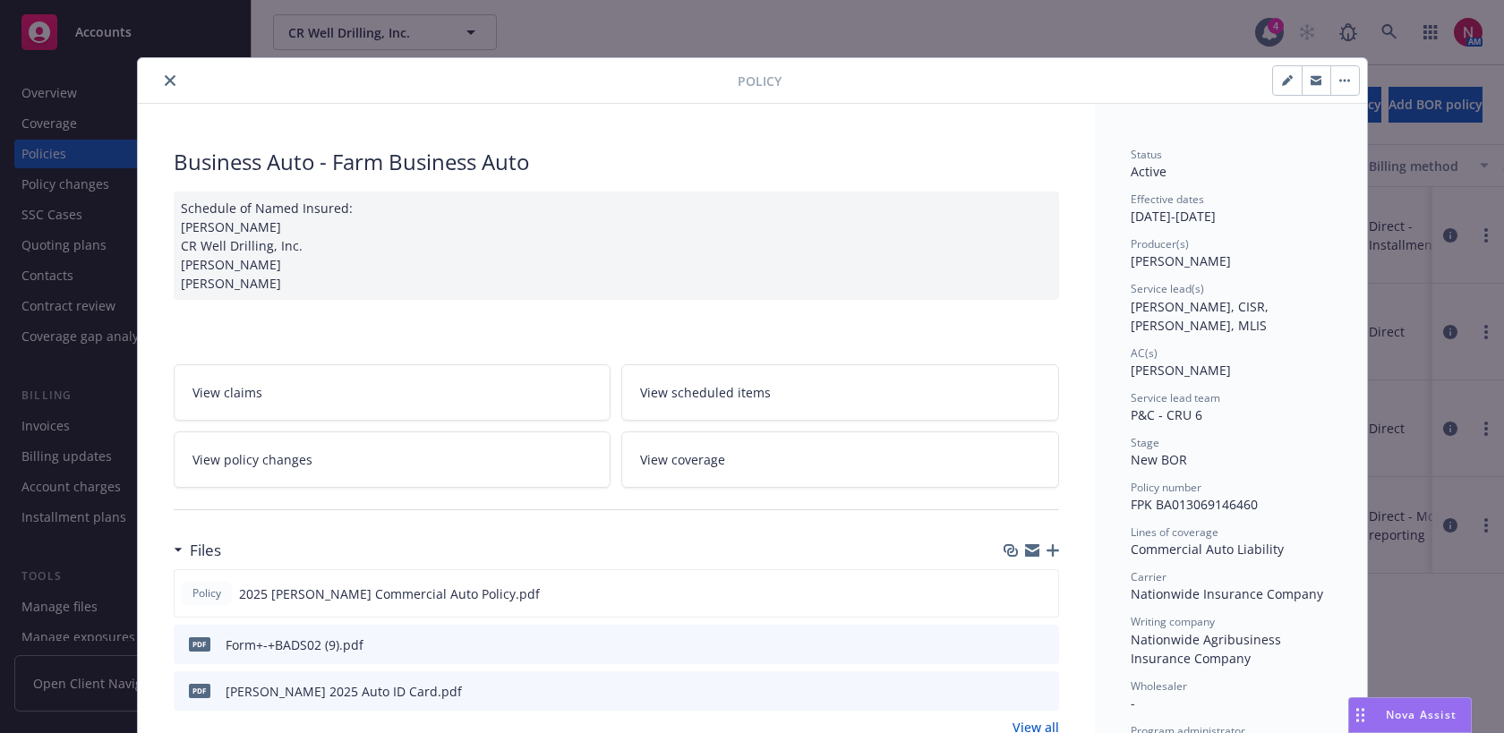
click at [169, 71] on button "close" at bounding box center [169, 80] width 21 height 21
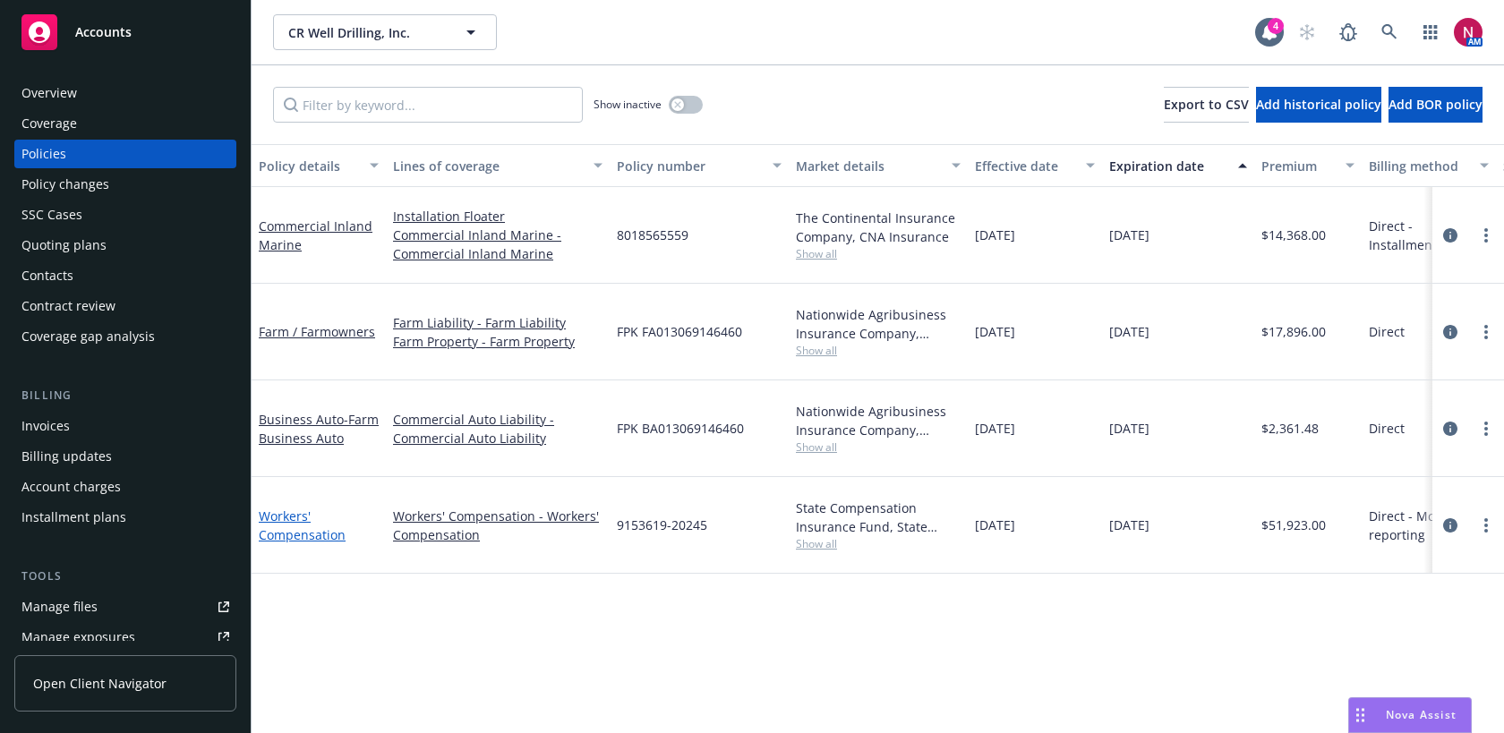
click at [290, 513] on link "Workers' Compensation" at bounding box center [302, 526] width 87 height 36
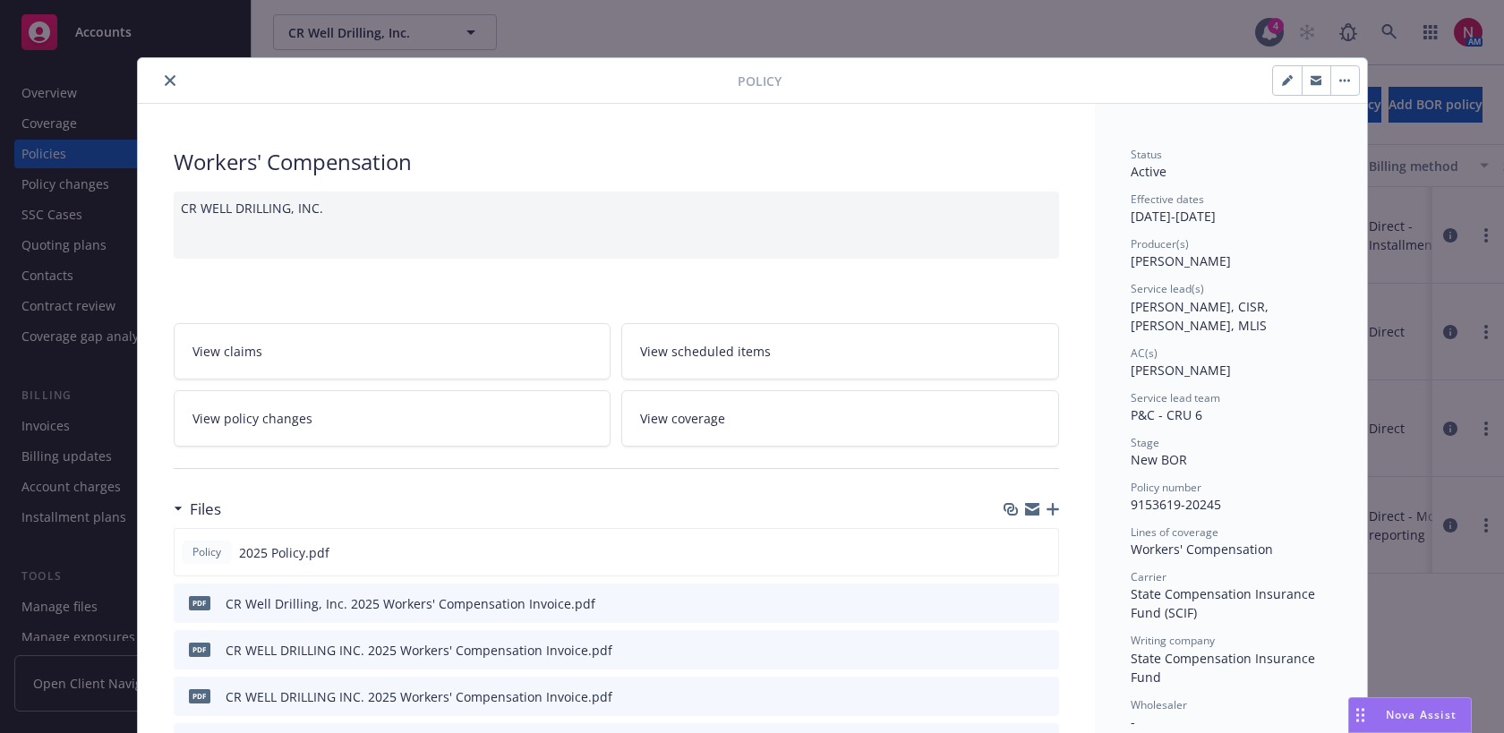
click at [170, 73] on button "close" at bounding box center [169, 80] width 21 height 21
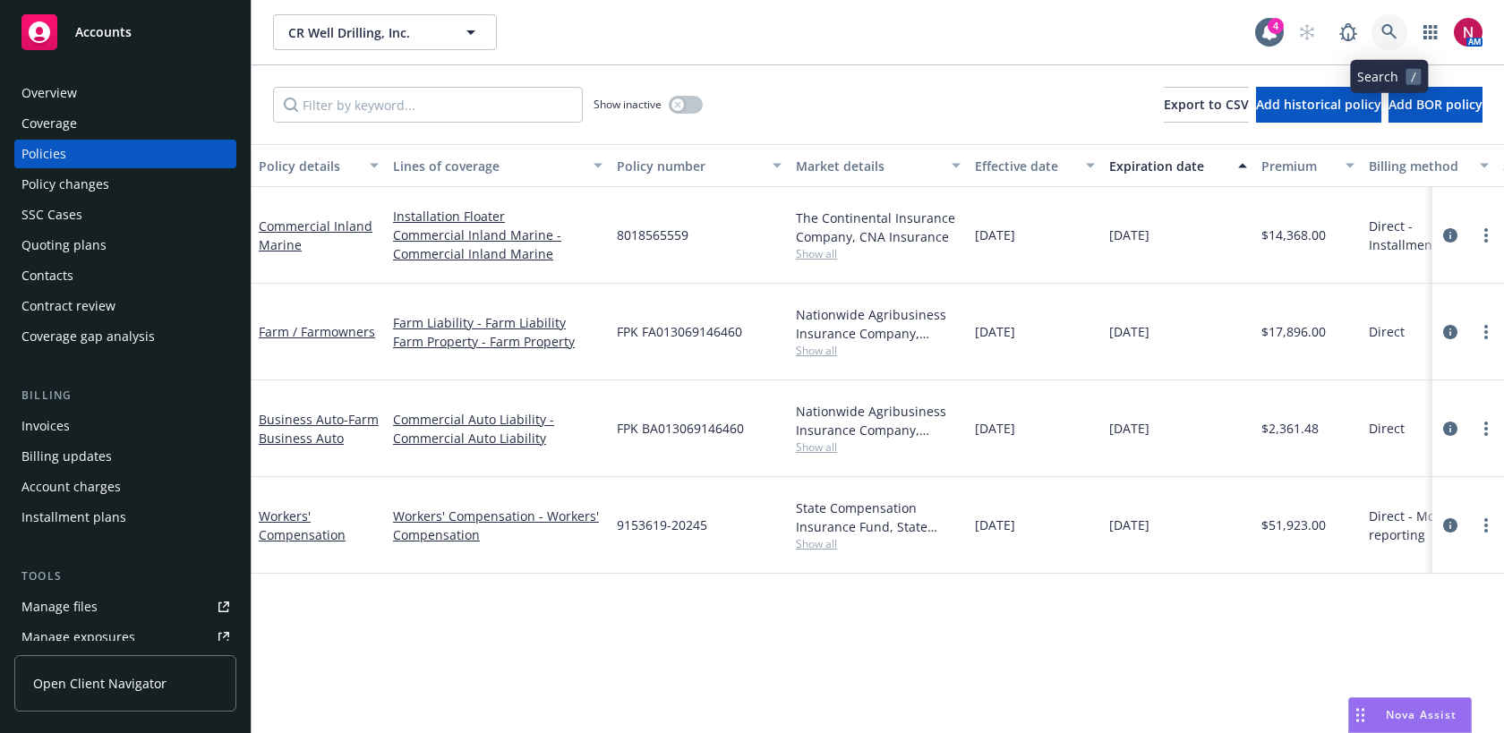
click at [1388, 39] on icon at bounding box center [1389, 32] width 16 height 16
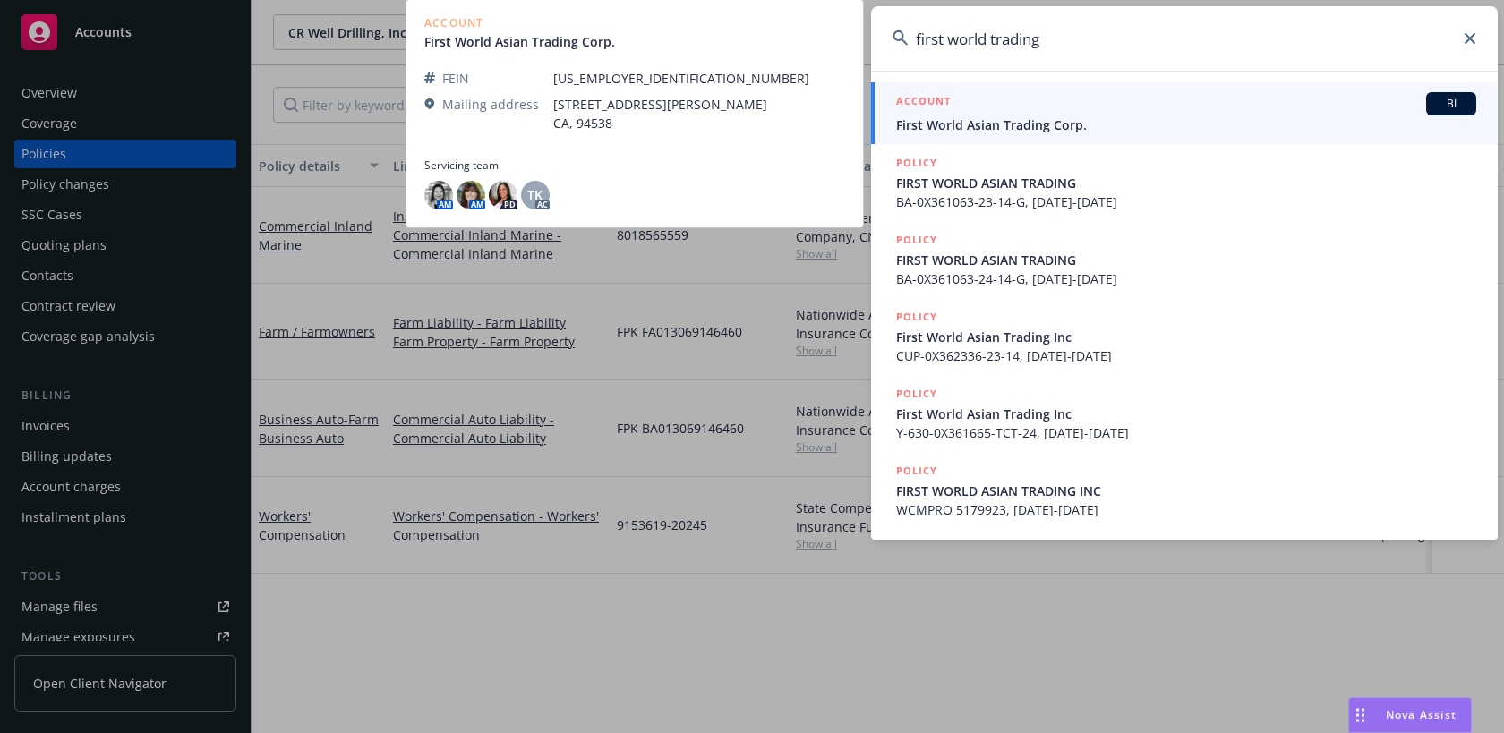
type input "first world trading"
click at [1209, 115] on span "First World Asian Trading Corp." at bounding box center [1186, 124] width 580 height 19
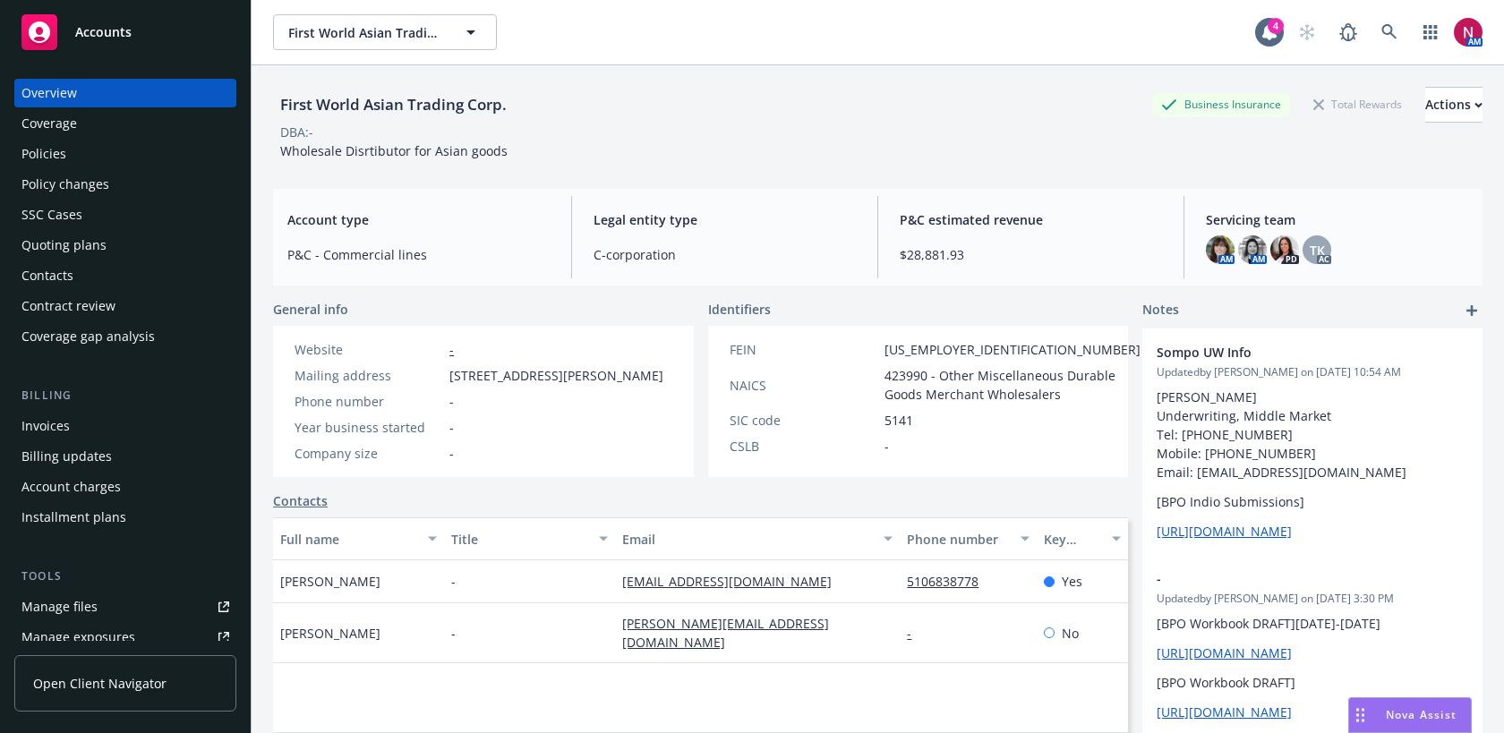
click at [131, 154] on div "Policies" at bounding box center [125, 154] width 208 height 29
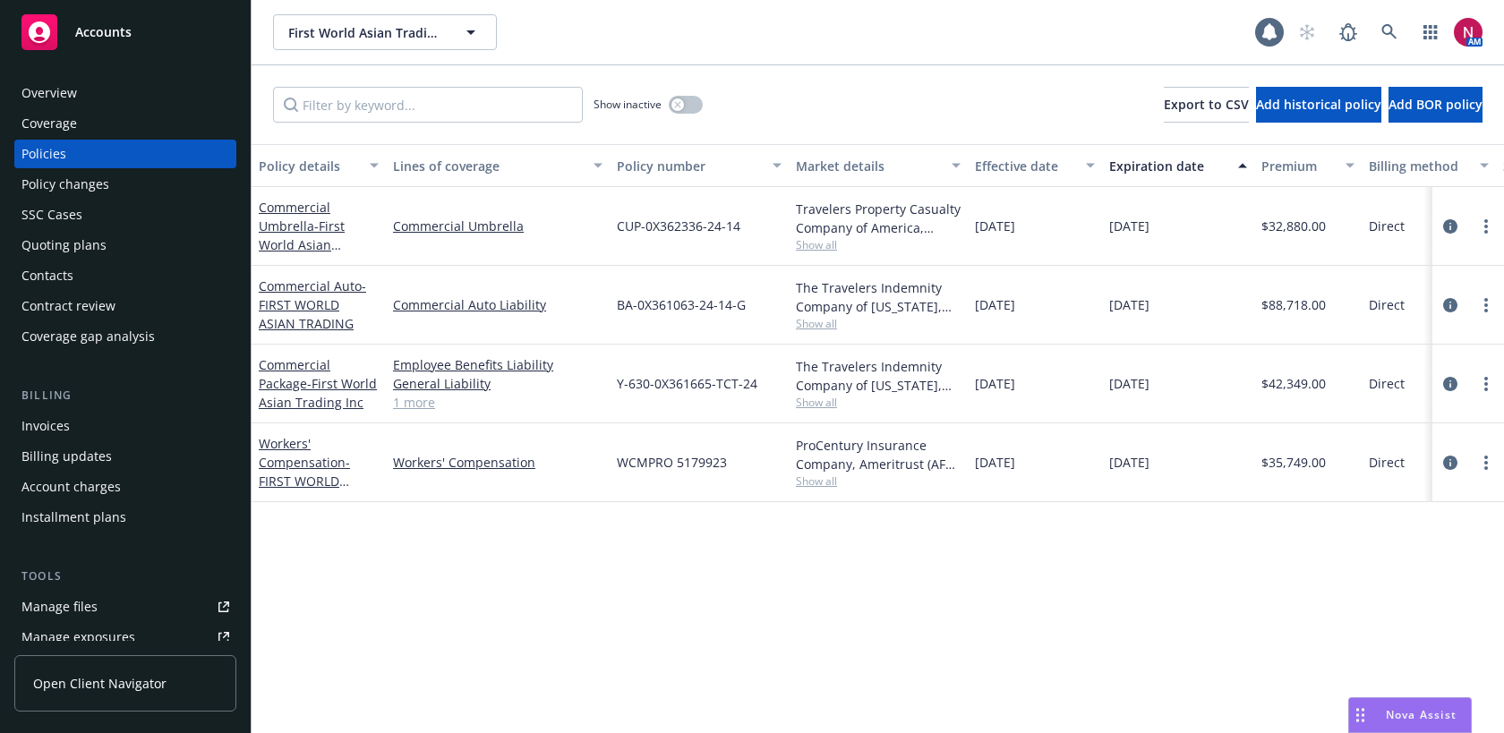
click at [122, 247] on div "Quoting plans" at bounding box center [125, 245] width 208 height 29
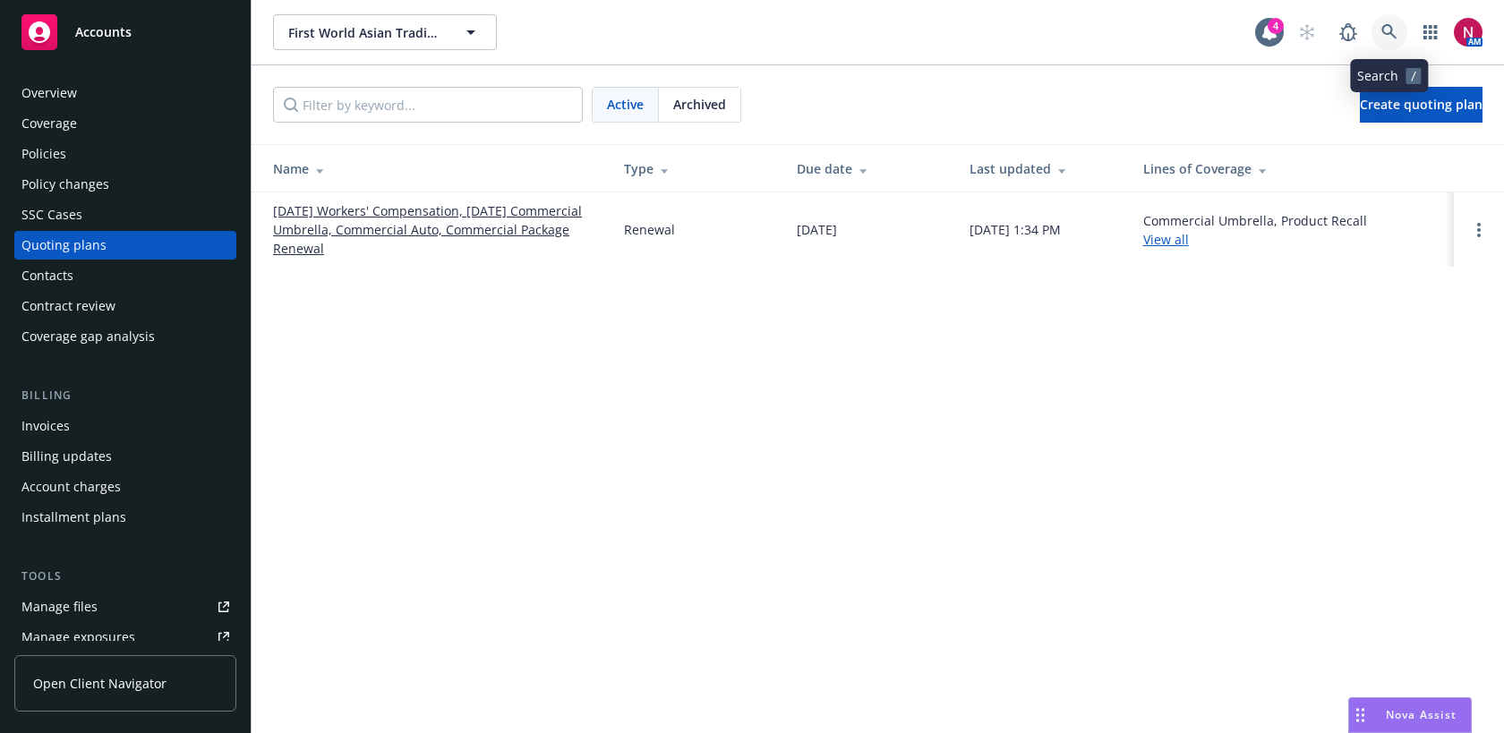
click at [1388, 30] on icon at bounding box center [1389, 32] width 16 height 16
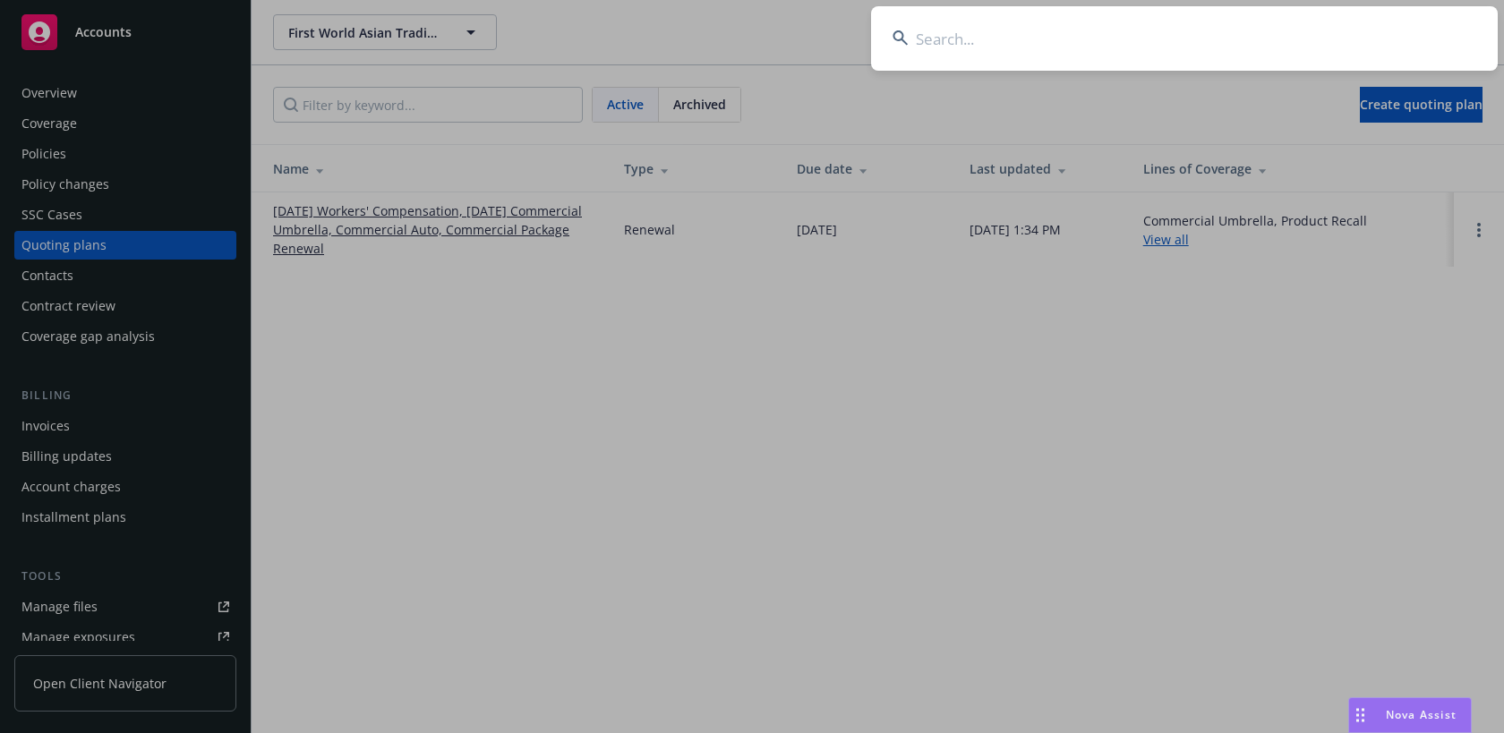
click at [1031, 44] on input at bounding box center [1184, 38] width 627 height 64
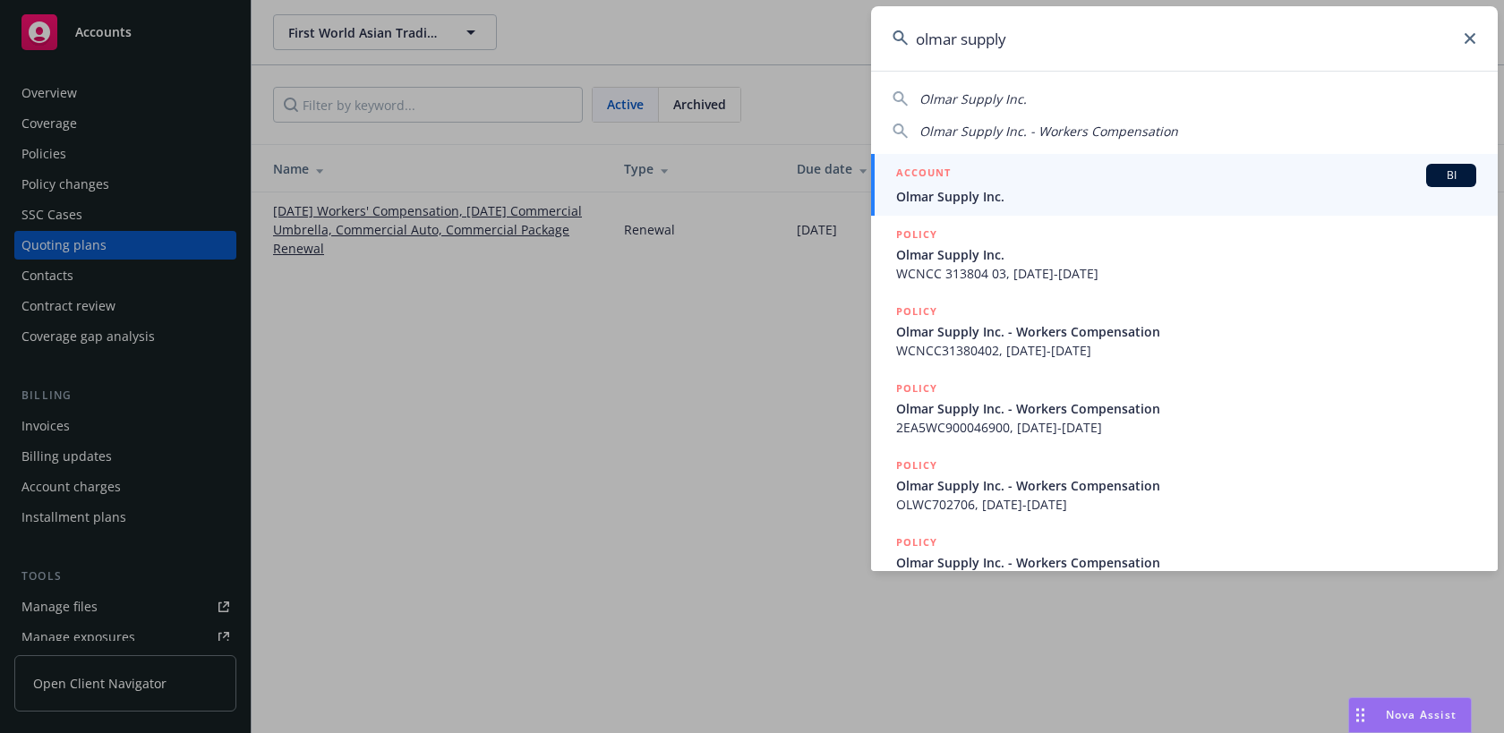
type input "olmar supply"
click at [967, 189] on span "Olmar Supply Inc." at bounding box center [1186, 196] width 580 height 19
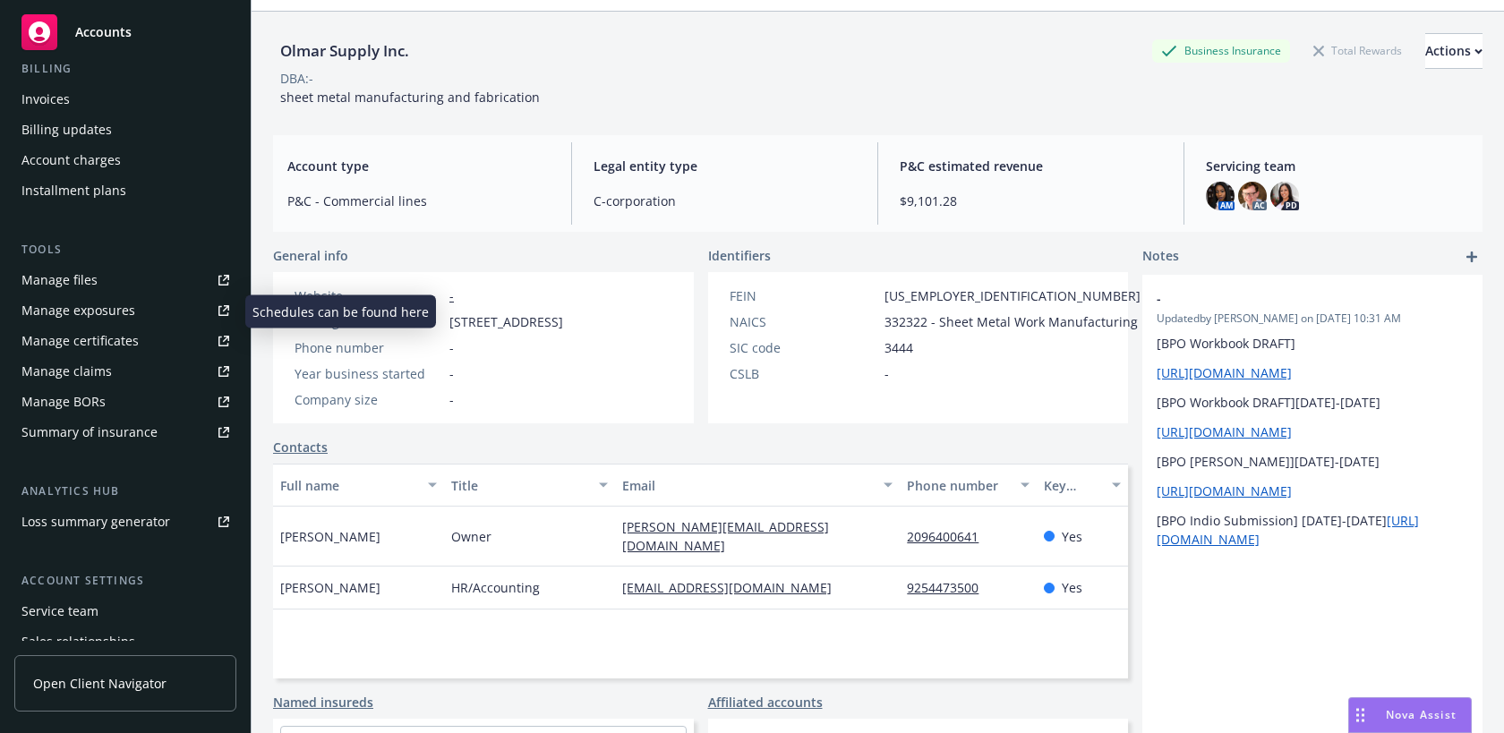
scroll to position [326, 0]
click at [87, 371] on div "Manage claims" at bounding box center [66, 372] width 90 height 29
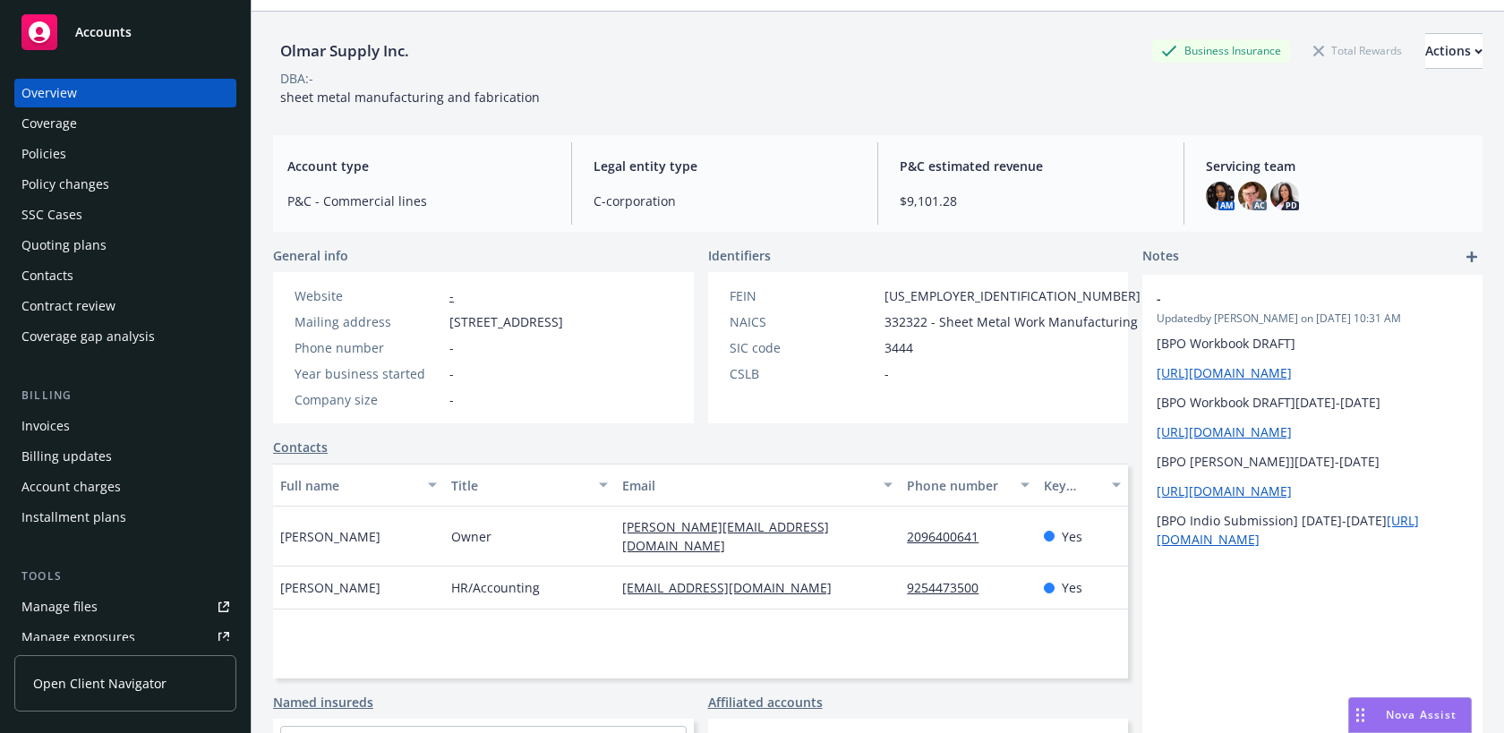
click at [61, 149] on div "Policies" at bounding box center [43, 154] width 45 height 29
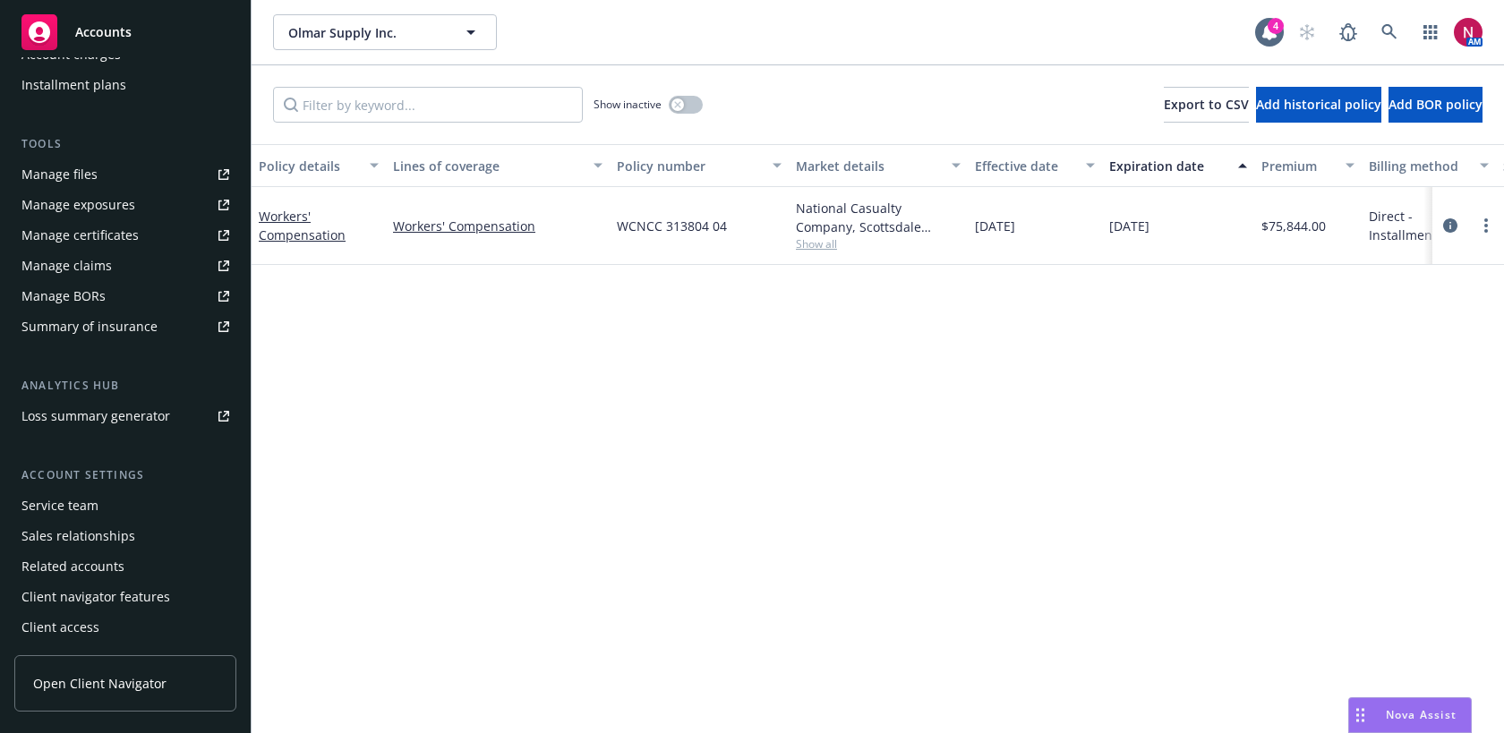
scroll to position [433, 0]
click at [101, 277] on div "Manage claims" at bounding box center [66, 265] width 90 height 29
click at [814, 243] on span "Show all" at bounding box center [878, 243] width 165 height 15
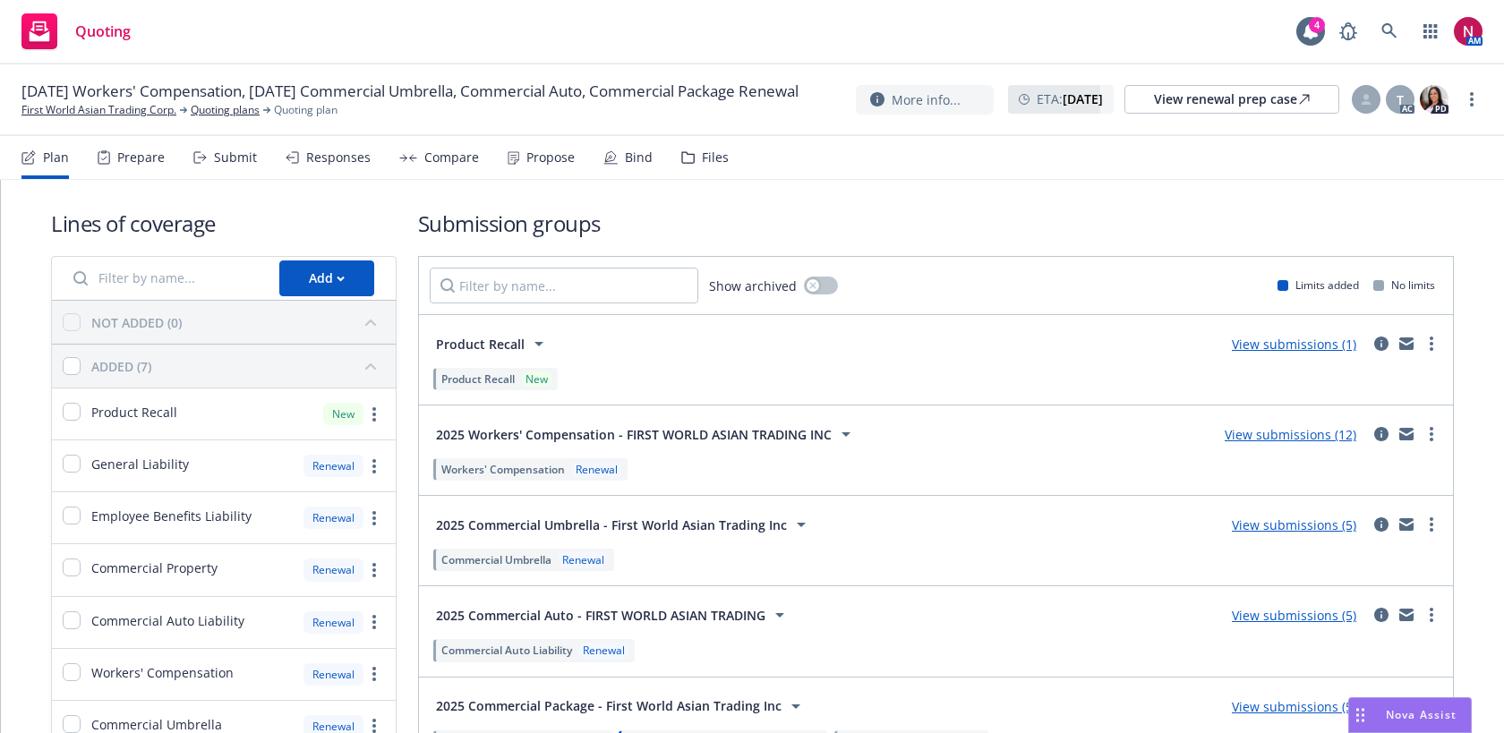
click at [241, 167] on div "Submit" at bounding box center [225, 157] width 64 height 43
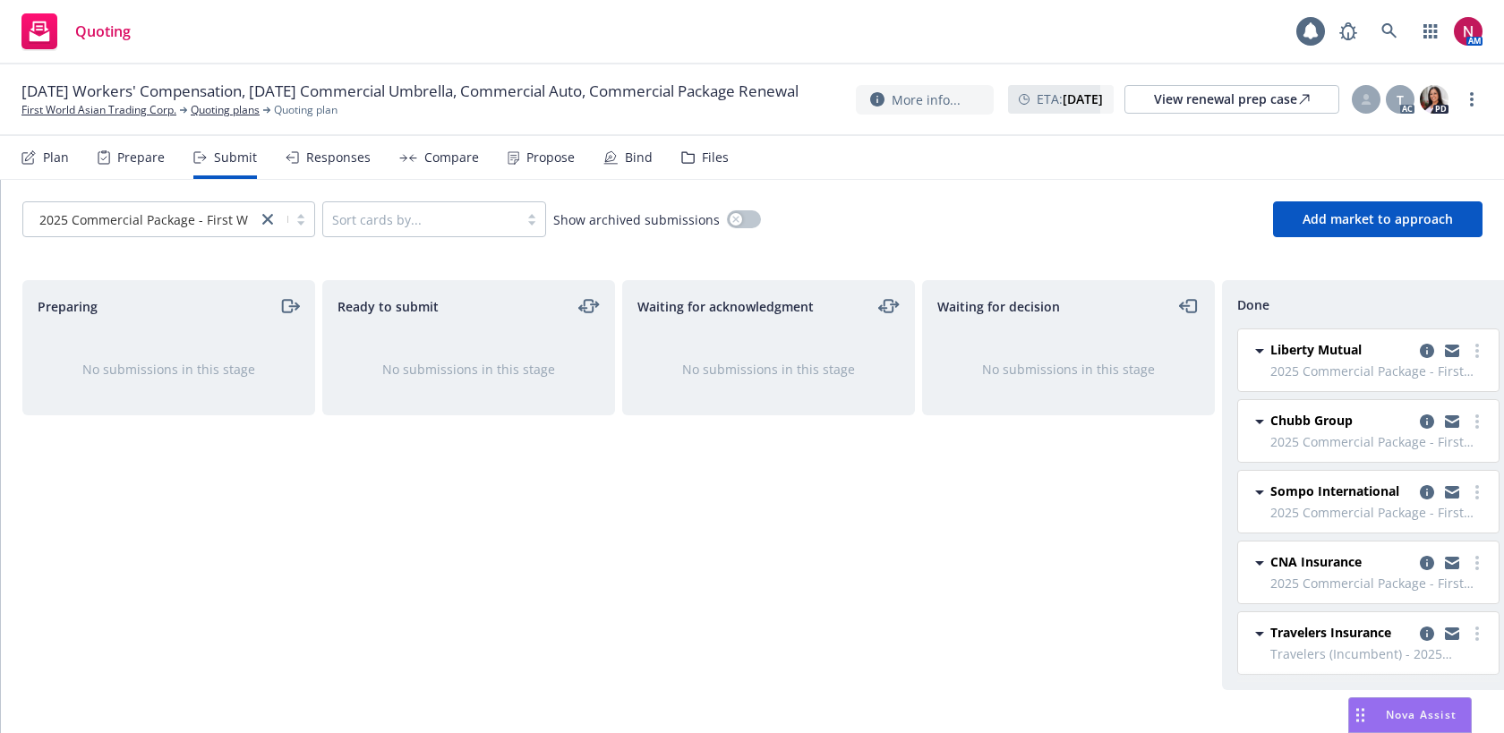
click at [323, 164] on div "Responses" at bounding box center [338, 157] width 64 height 14
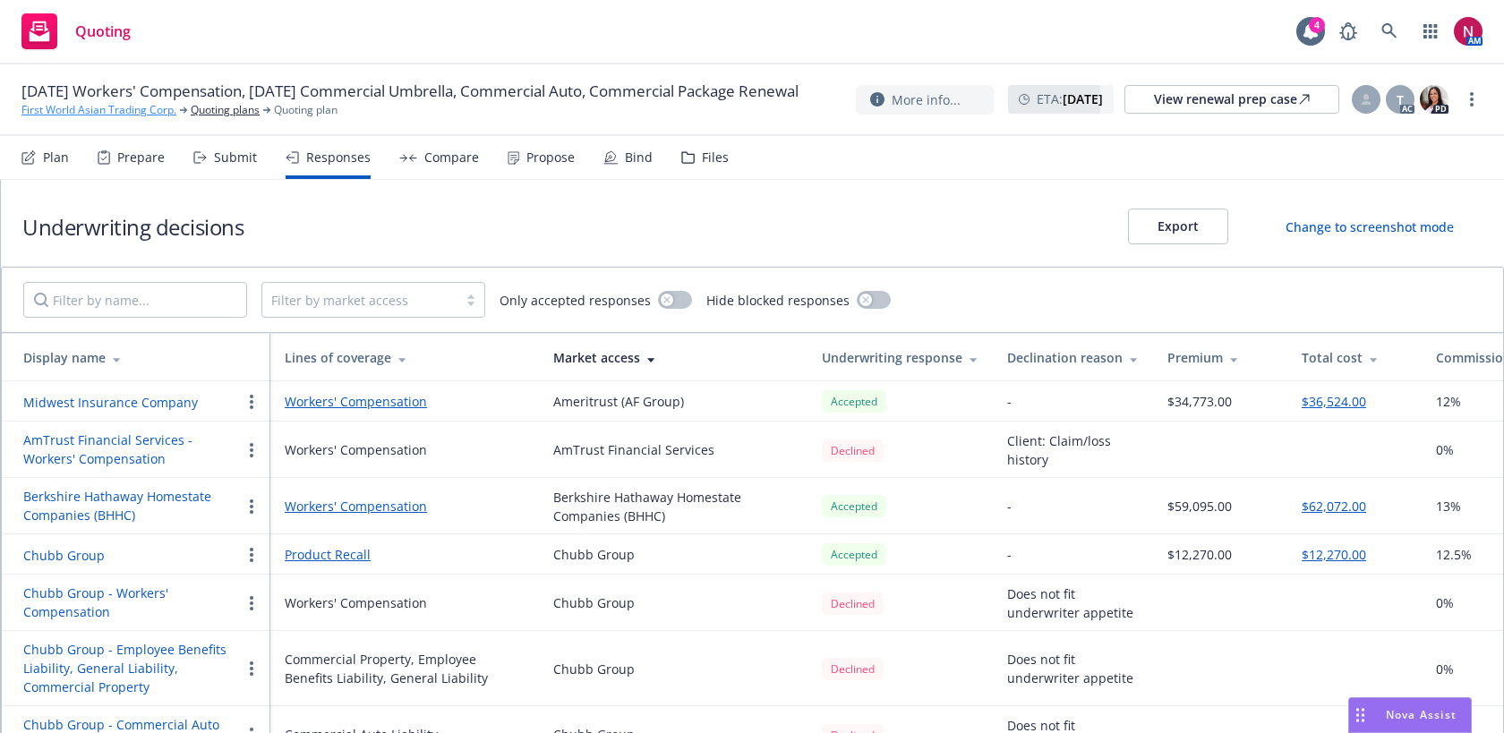
click at [130, 118] on link "First World Asian Trading Corp." at bounding box center [98, 110] width 155 height 16
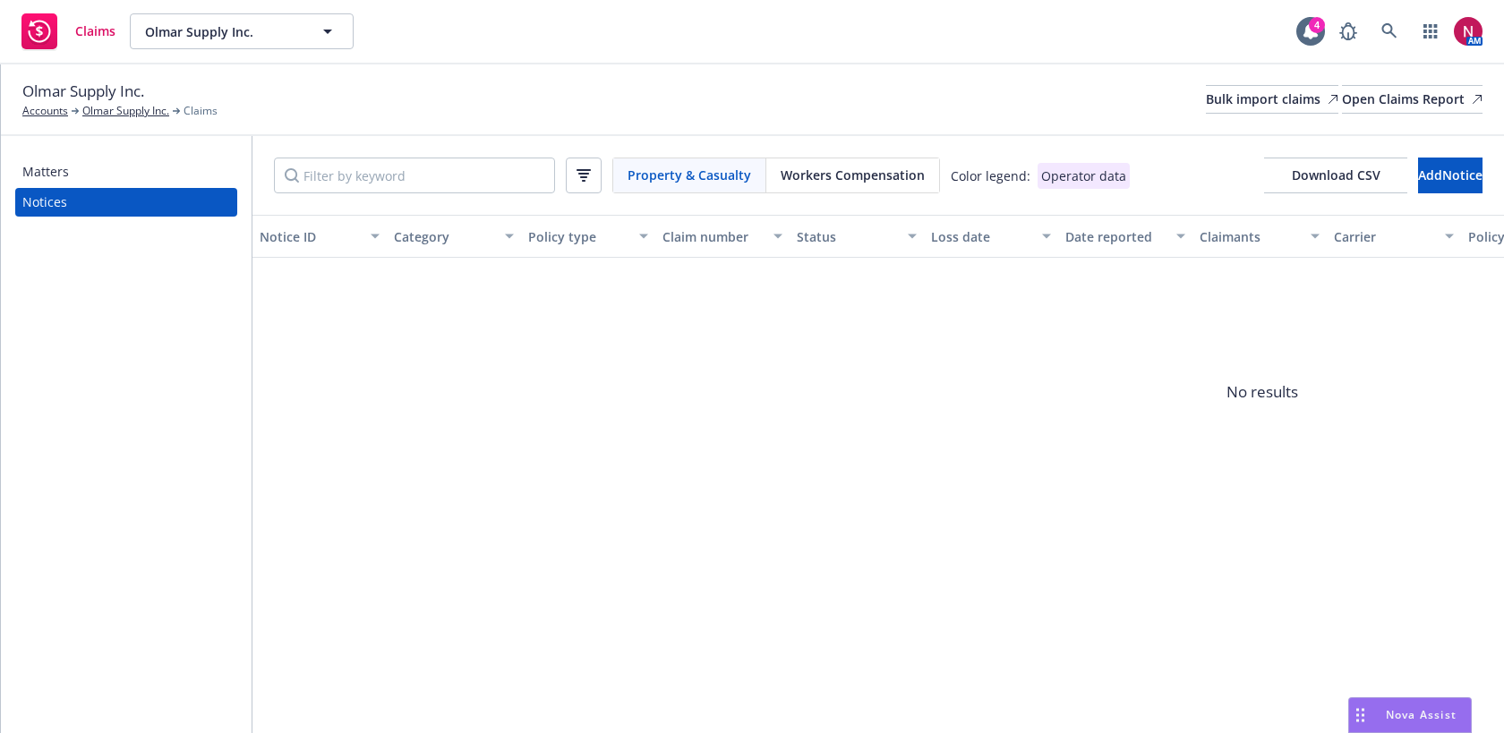
click at [869, 182] on span "Workers Compensation" at bounding box center [853, 175] width 144 height 19
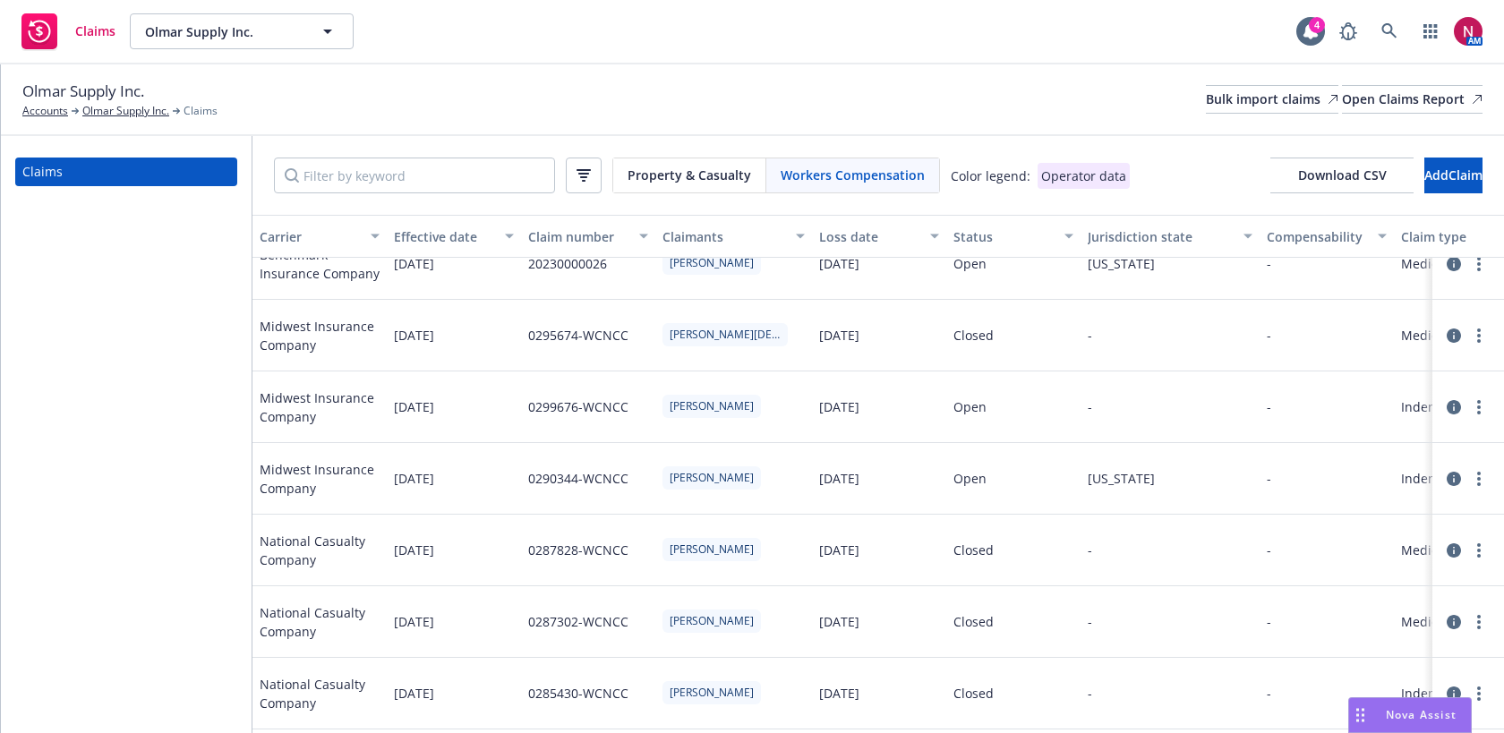
scroll to position [30, 0]
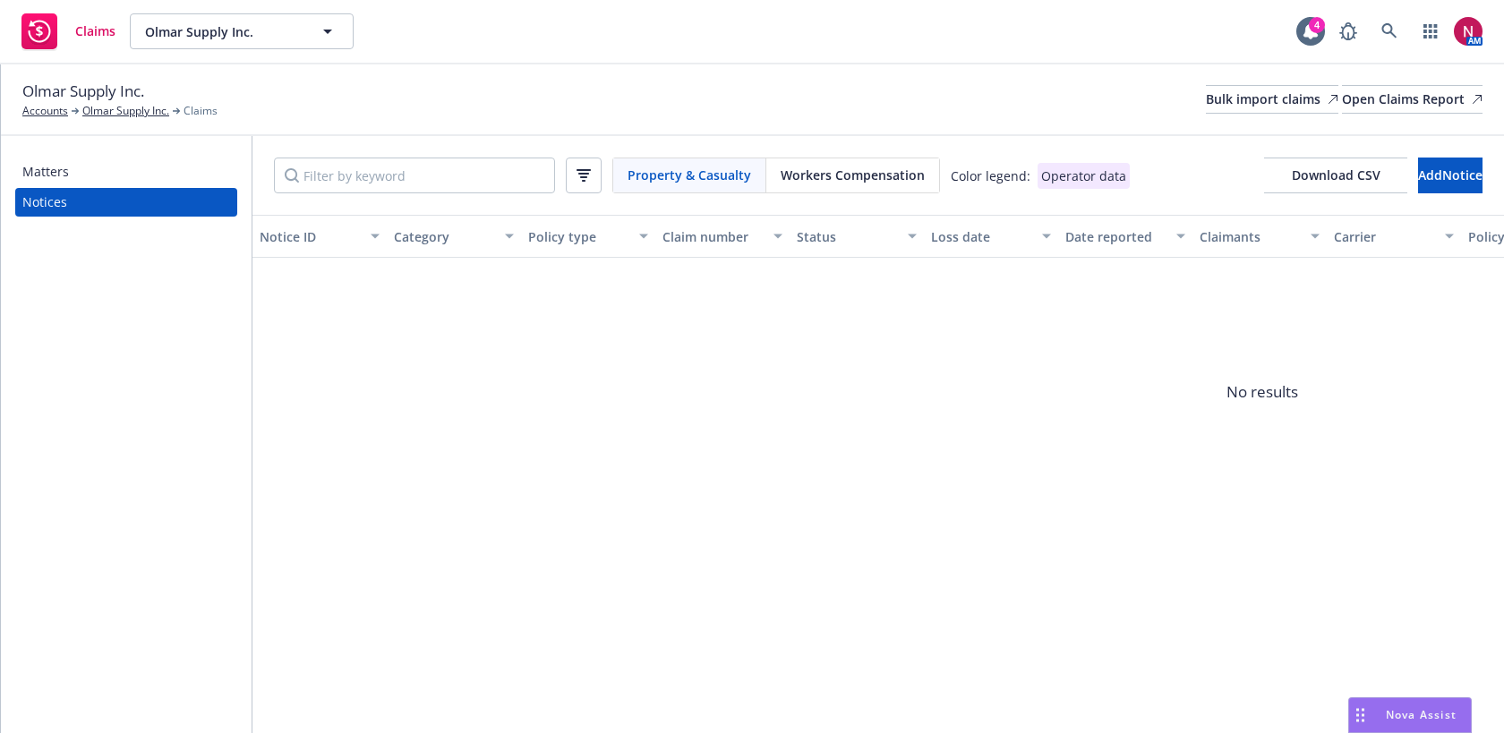
click at [799, 170] on span "Workers Compensation" at bounding box center [853, 175] width 144 height 19
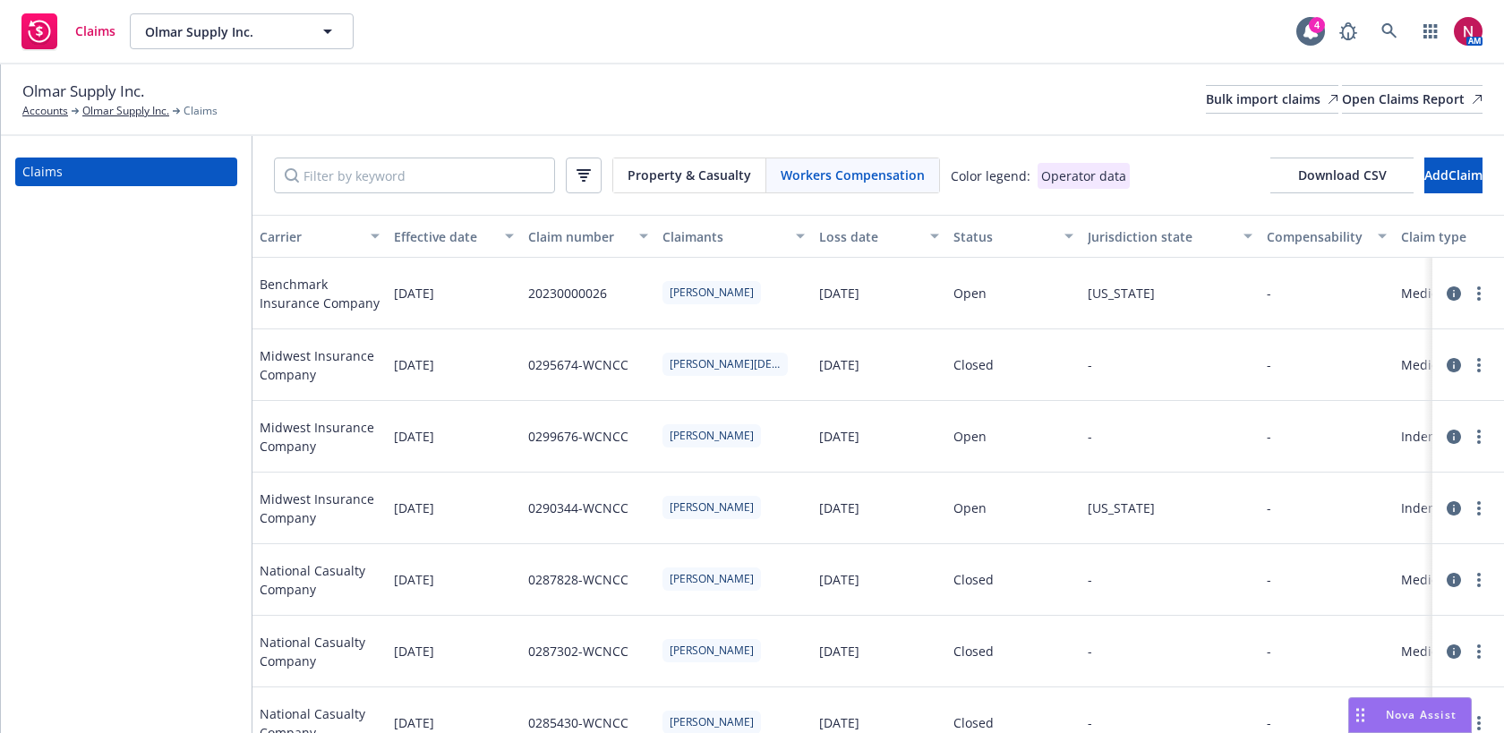
click at [598, 90] on div "Olmar Supply Inc. Accounts Olmar Supply Inc. Claims Bulk import claims Open Cla…" at bounding box center [752, 99] width 1460 height 39
